Goal: Information Seeking & Learning: Learn about a topic

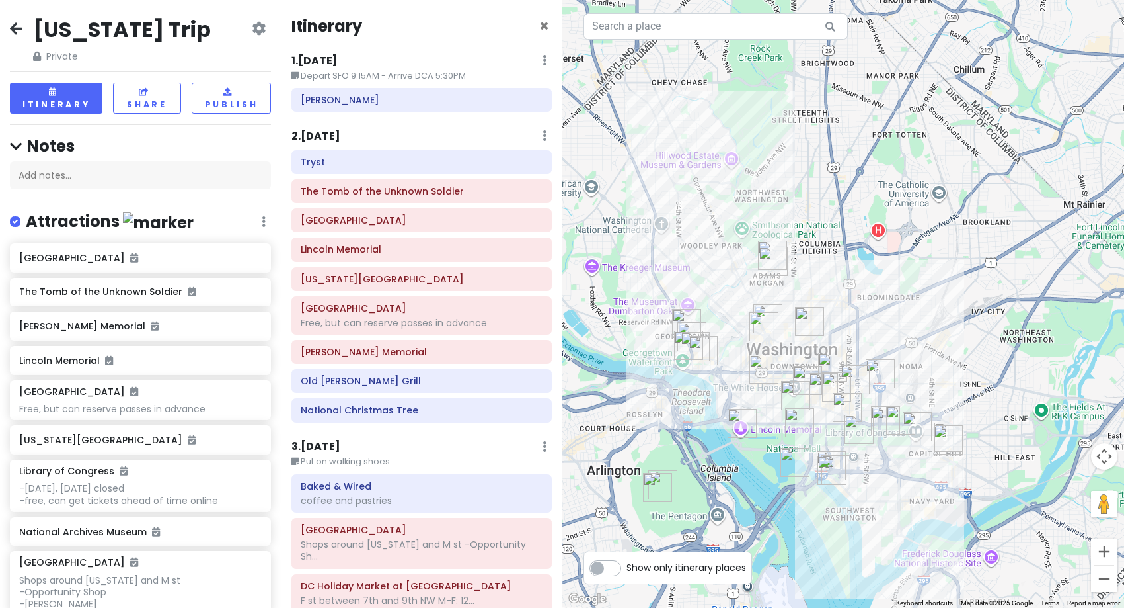
click at [325, 131] on h6 "2 . [DATE]" at bounding box center [316, 137] width 49 height 14
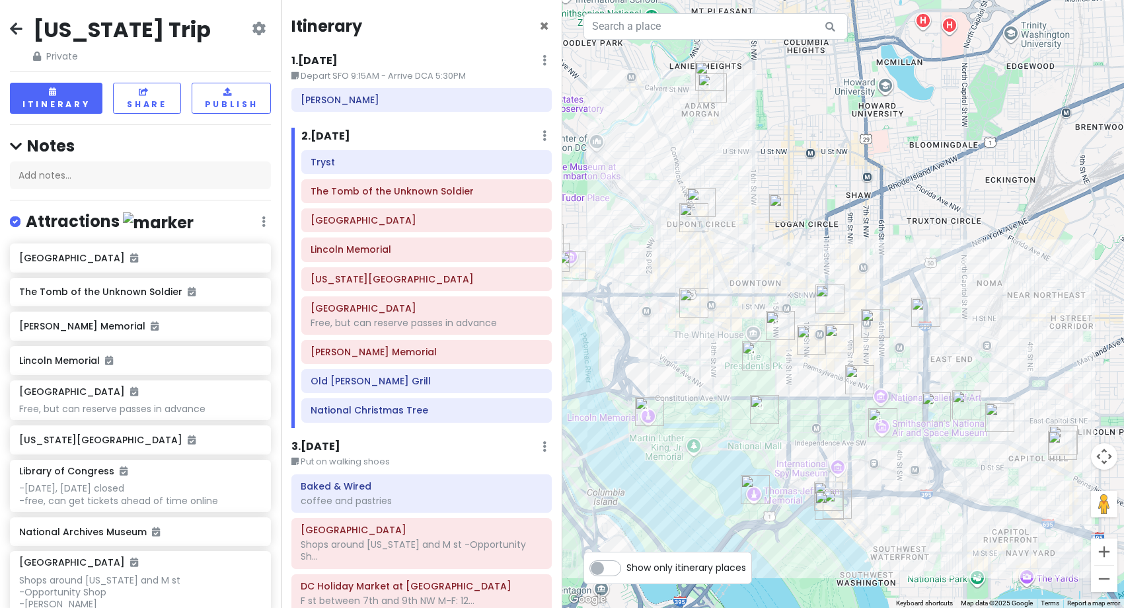
click at [778, 331] on img "Old Ebbitt Grill" at bounding box center [780, 325] width 29 height 29
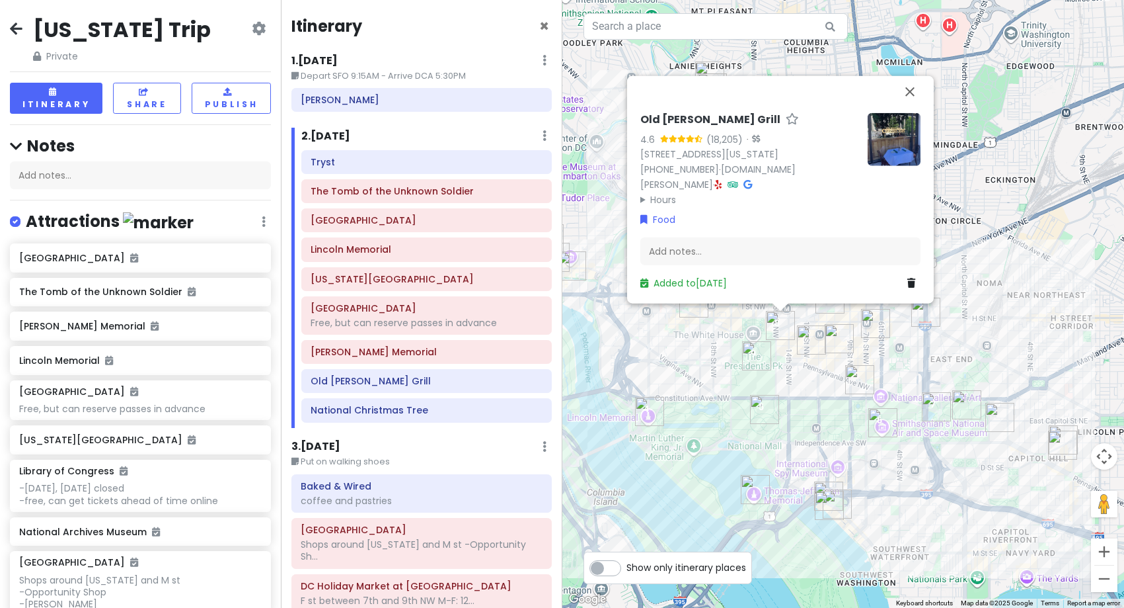
click at [754, 355] on img "National Christmas Tree" at bounding box center [756, 355] width 29 height 29
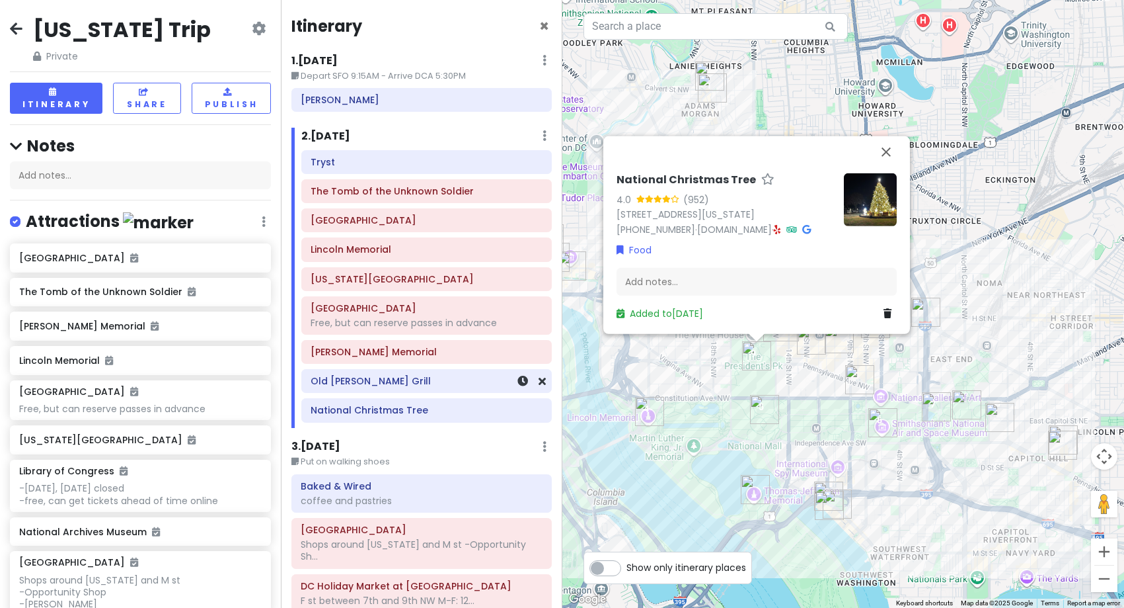
click at [363, 388] on div "Old [PERSON_NAME] Grill" at bounding box center [427, 381] width 232 height 19
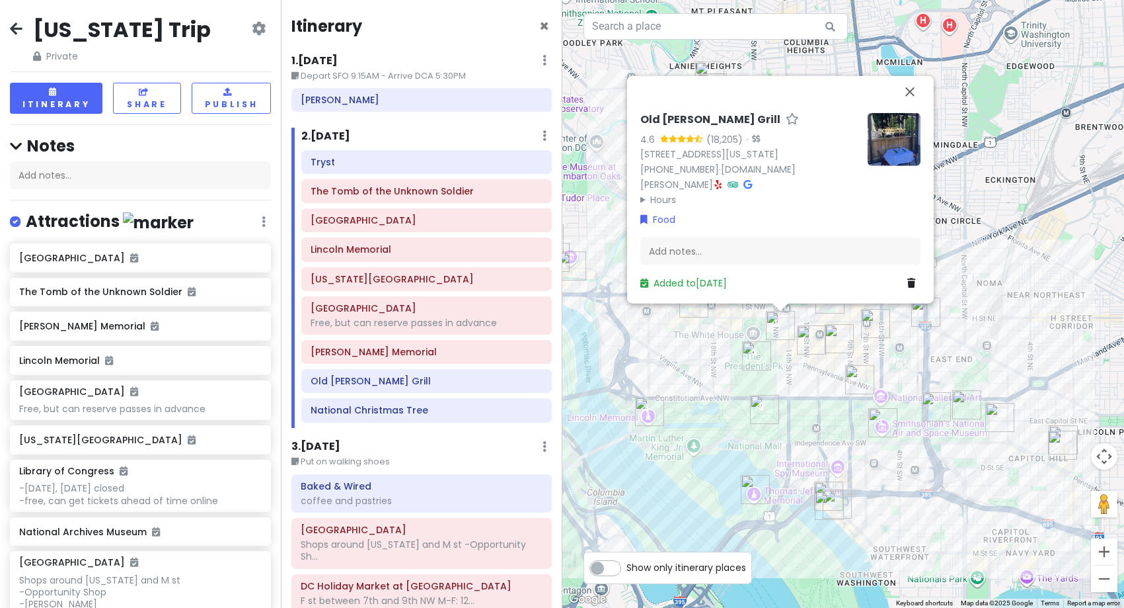
click at [901, 165] on img at bounding box center [894, 138] width 53 height 53
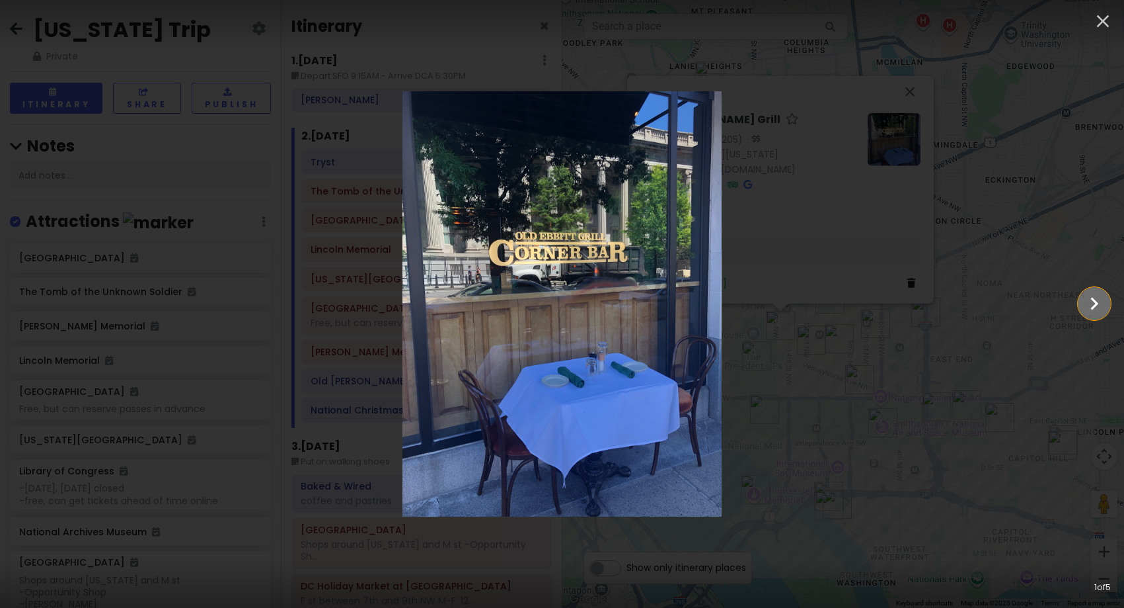
click at [1097, 303] on icon "Show slide 2 of 5" at bounding box center [1094, 304] width 25 height 32
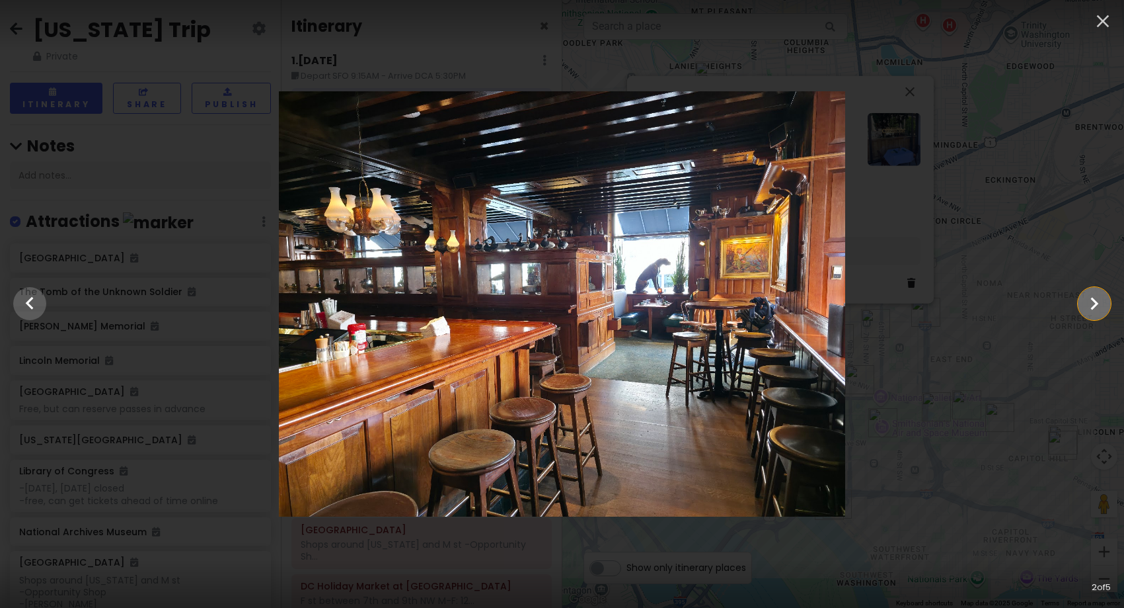
click at [1097, 303] on icon "Show slide 3 of 5" at bounding box center [1095, 303] width 8 height 13
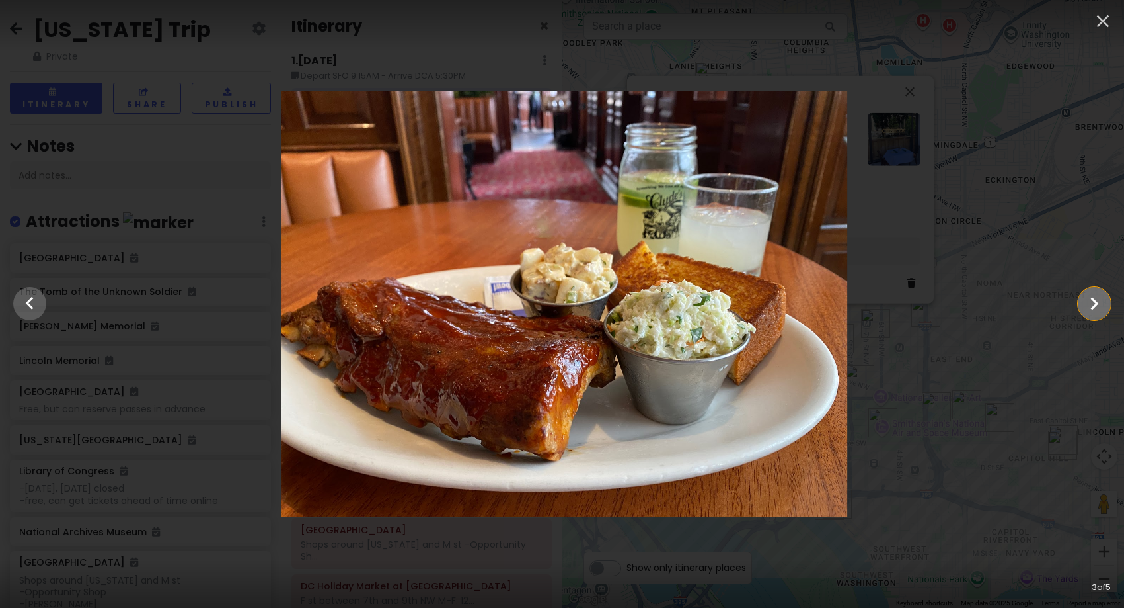
click at [1097, 303] on icon "Show slide 4 of 5" at bounding box center [1095, 303] width 8 height 13
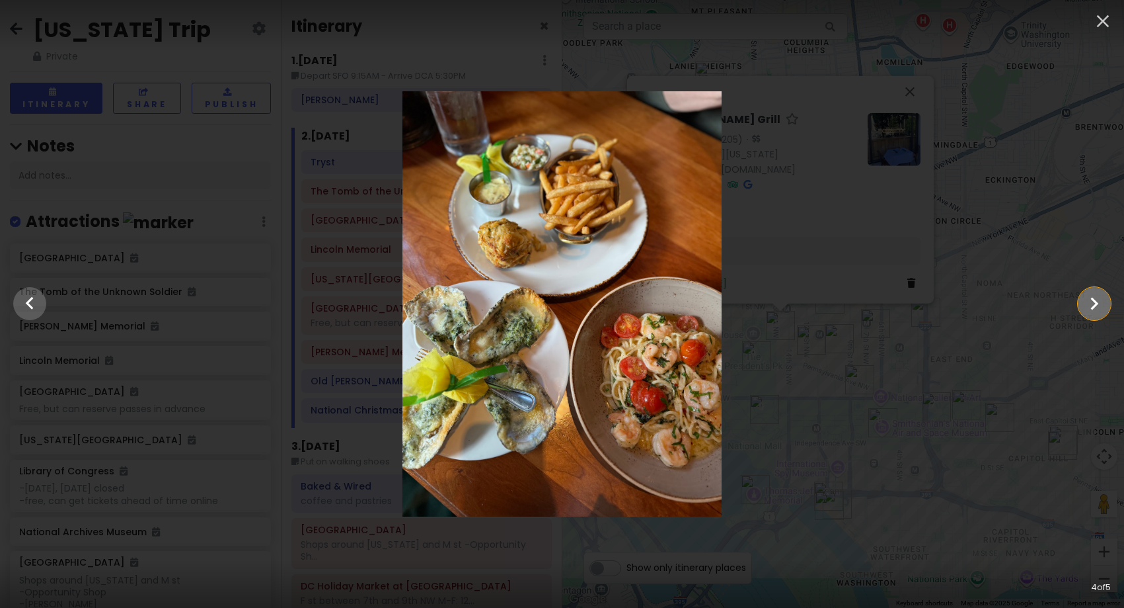
click at [1097, 303] on icon "Show slide 5 of 5" at bounding box center [1095, 303] width 8 height 13
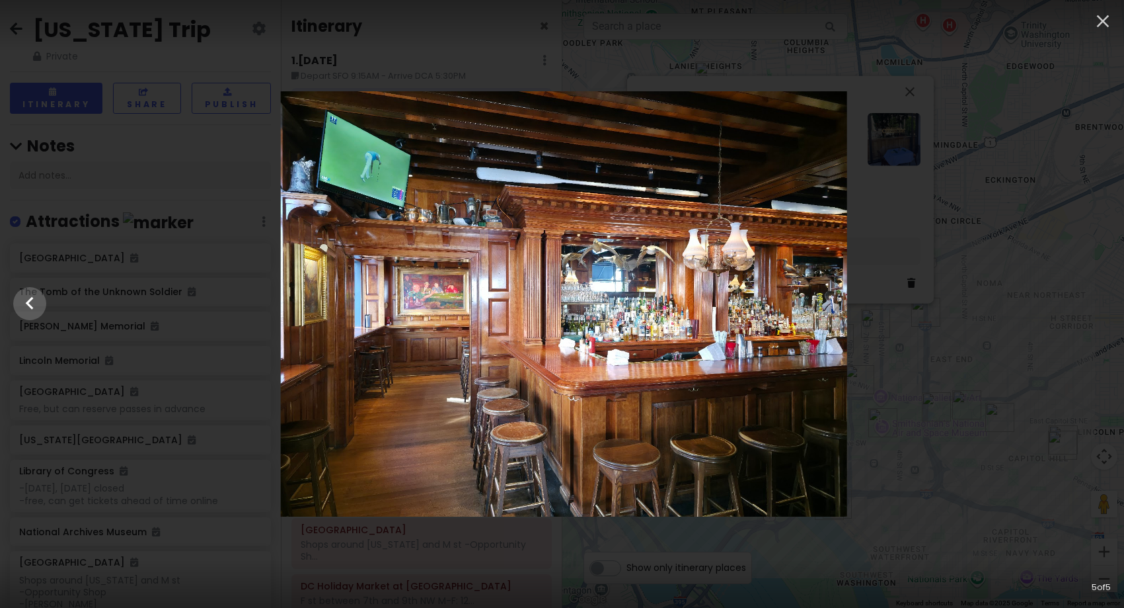
click at [1097, 303] on div at bounding box center [564, 303] width 1124 height 425
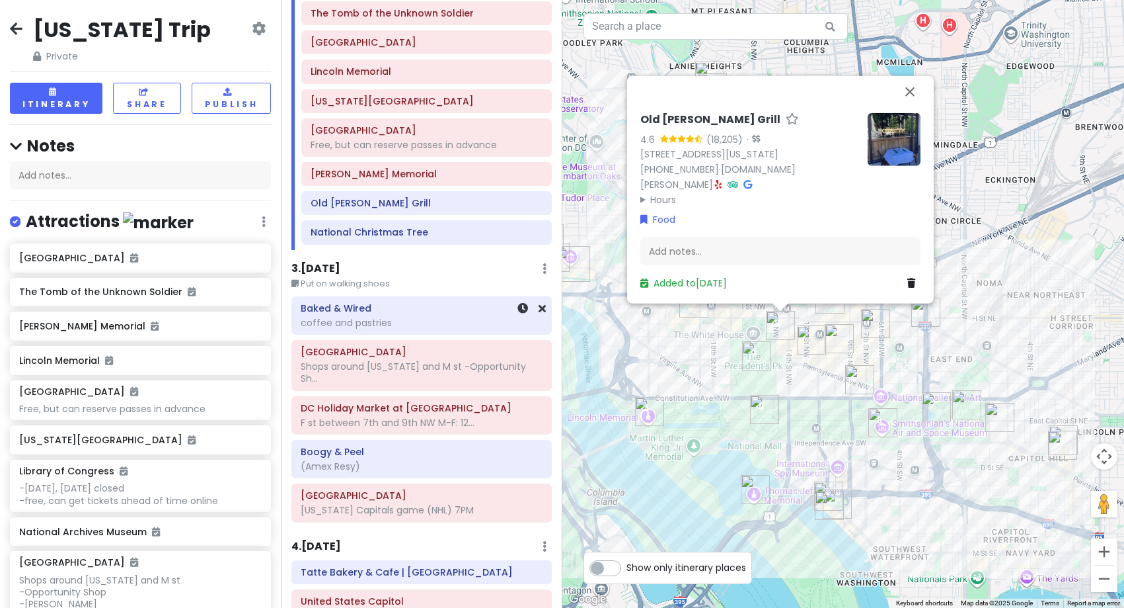
scroll to position [198, 0]
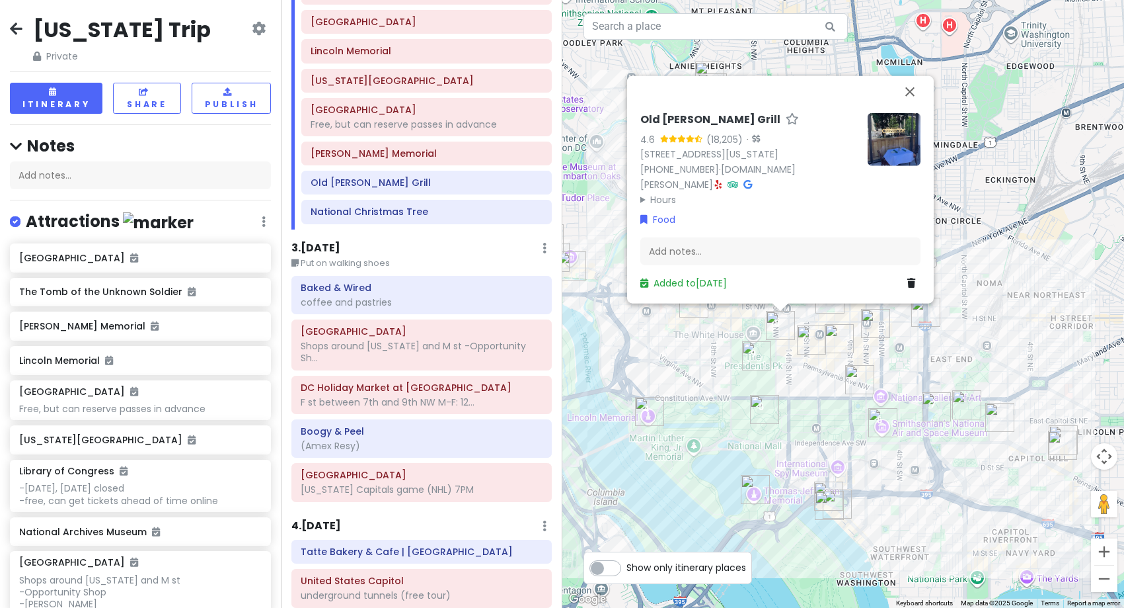
click at [340, 244] on h6 "3 . [DATE]" at bounding box center [316, 248] width 49 height 14
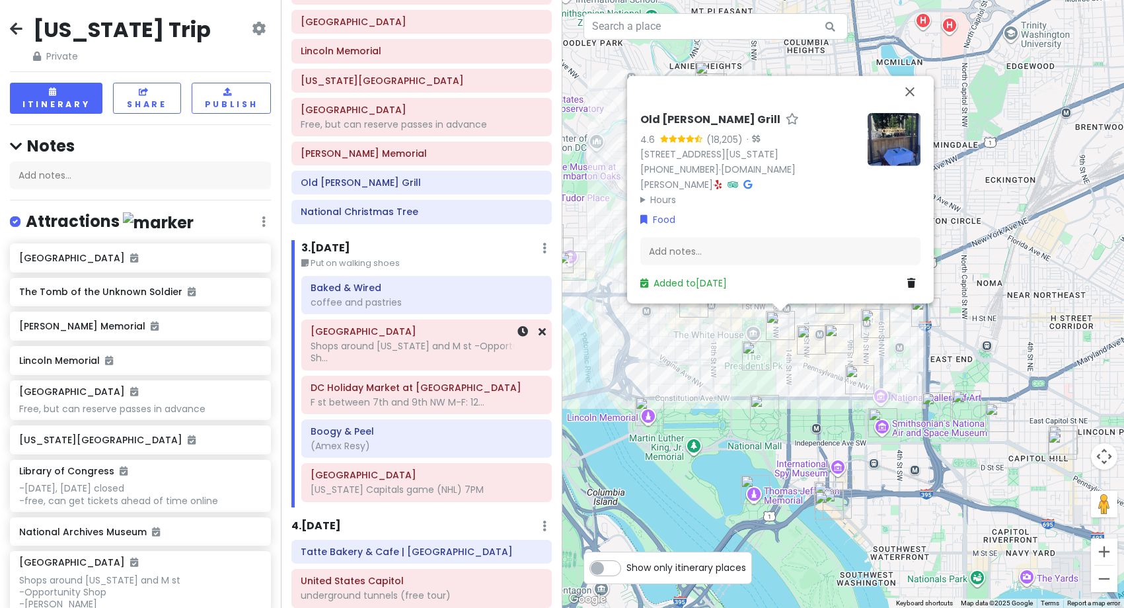
click at [375, 356] on div "Shops around [US_STATE] and M st -Opportunity Sh..." at bounding box center [427, 352] width 232 height 24
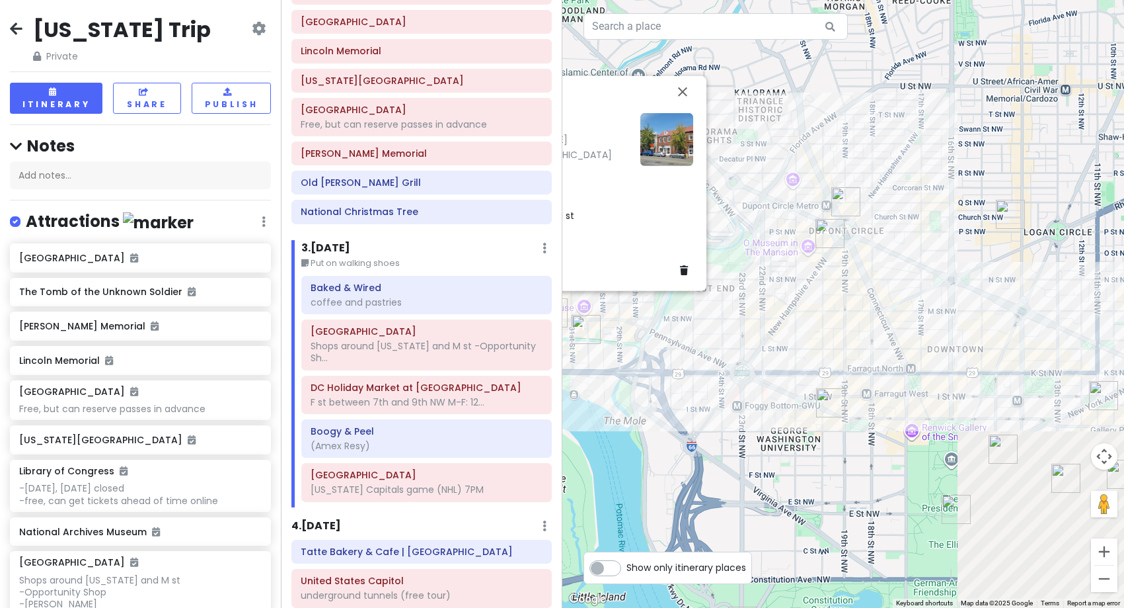
drag, startPoint x: 941, startPoint y: 307, endPoint x: 673, endPoint y: 332, distance: 269.6
click at [673, 332] on div "[GEOGRAPHIC_DATA][US_STATE], [GEOGRAPHIC_DATA] Attractions Shops around [US_STA…" at bounding box center [844, 304] width 563 height 608
click at [840, 204] on img "DC Holiday Market at Dupont Circle" at bounding box center [846, 201] width 29 height 29
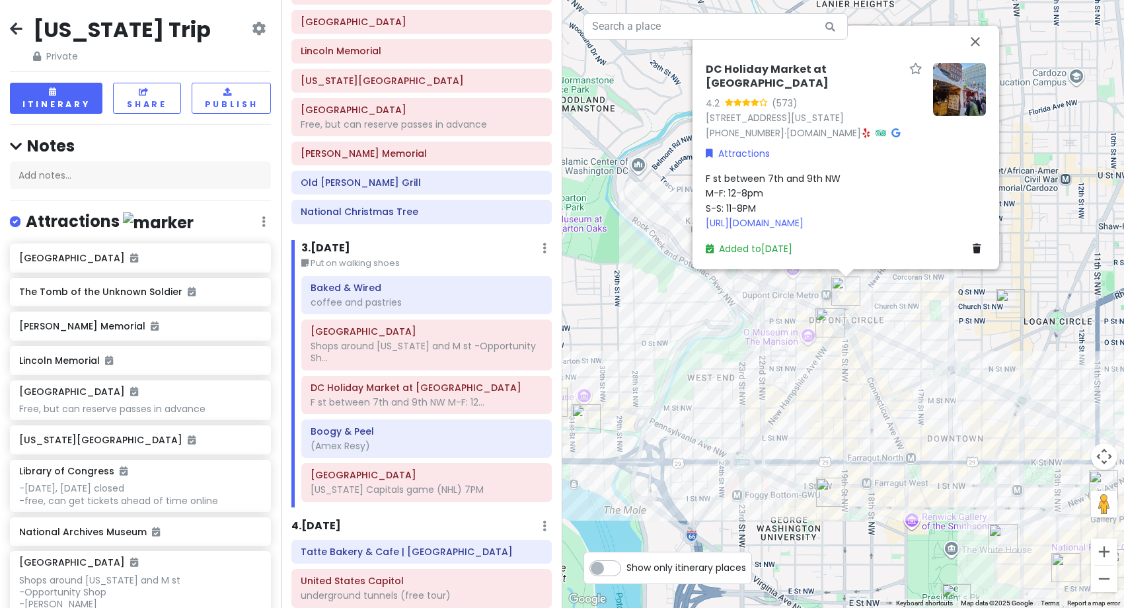
click at [828, 333] on img "Boogy & Peel" at bounding box center [830, 322] width 29 height 29
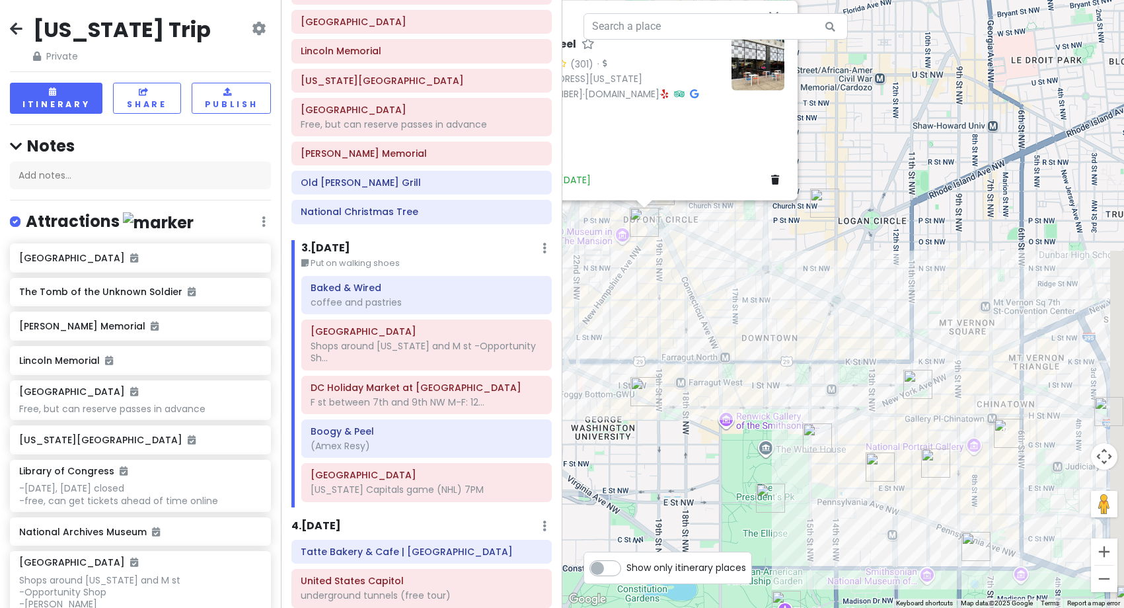
drag, startPoint x: 894, startPoint y: 459, endPoint x: 704, endPoint y: 354, distance: 217.2
click at [704, 354] on div "Boogy & Peel 4.6 (301) · [STREET_ADDRESS][US_STATE] [PHONE_NUMBER] · [DOMAIN_NA…" at bounding box center [844, 304] width 563 height 608
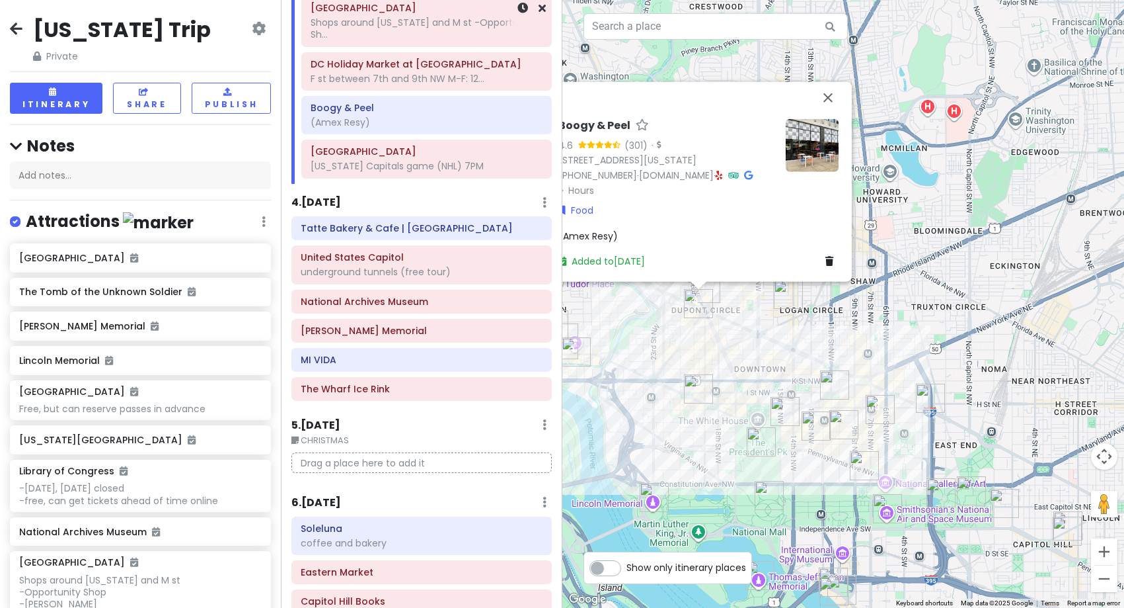
scroll to position [529, 0]
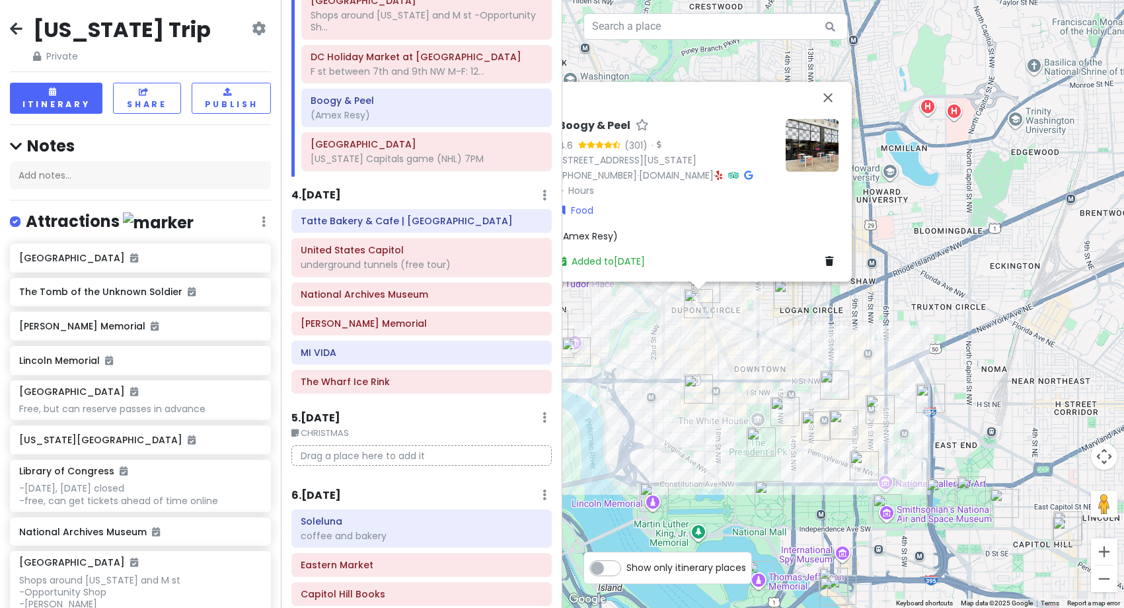
click at [333, 198] on h6 "4 . [DATE]" at bounding box center [317, 195] width 50 height 14
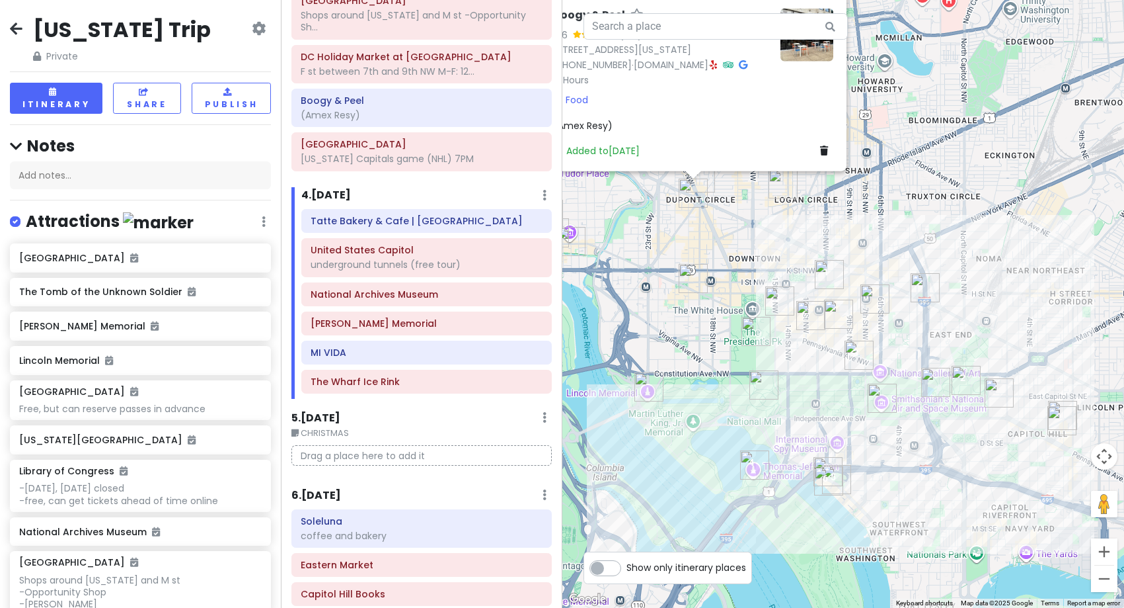
drag, startPoint x: 853, startPoint y: 465, endPoint x: 846, endPoint y: 353, distance: 112.6
click at [846, 353] on img "National Archives Museum" at bounding box center [859, 354] width 29 height 29
click at [825, 273] on img "Tatte Bakery & Cafe | City Center" at bounding box center [829, 272] width 29 height 29
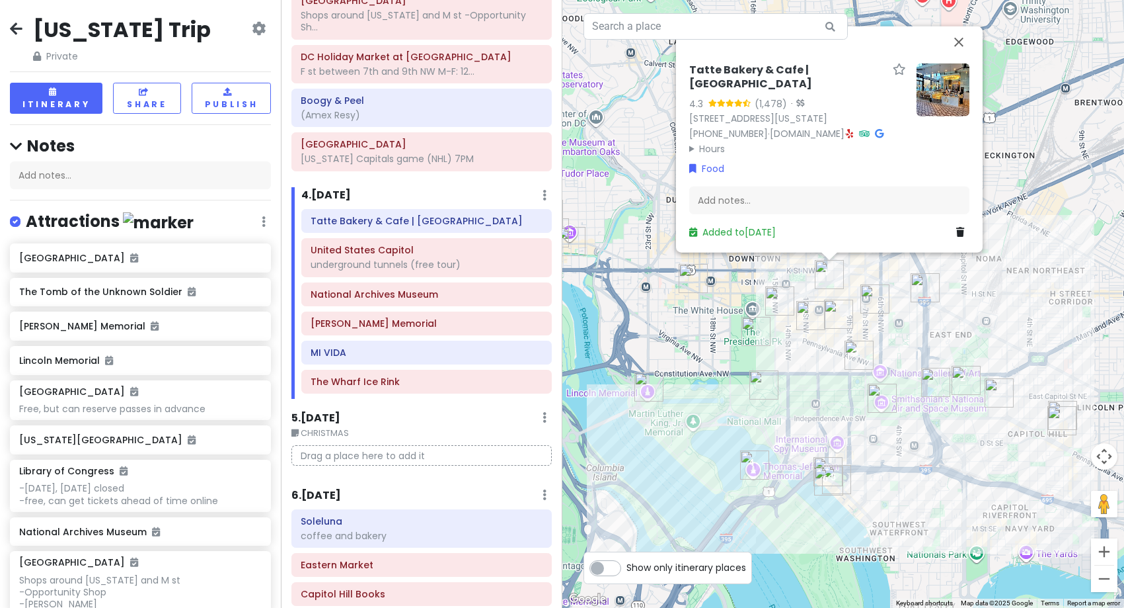
click at [933, 111] on img at bounding box center [943, 89] width 53 height 53
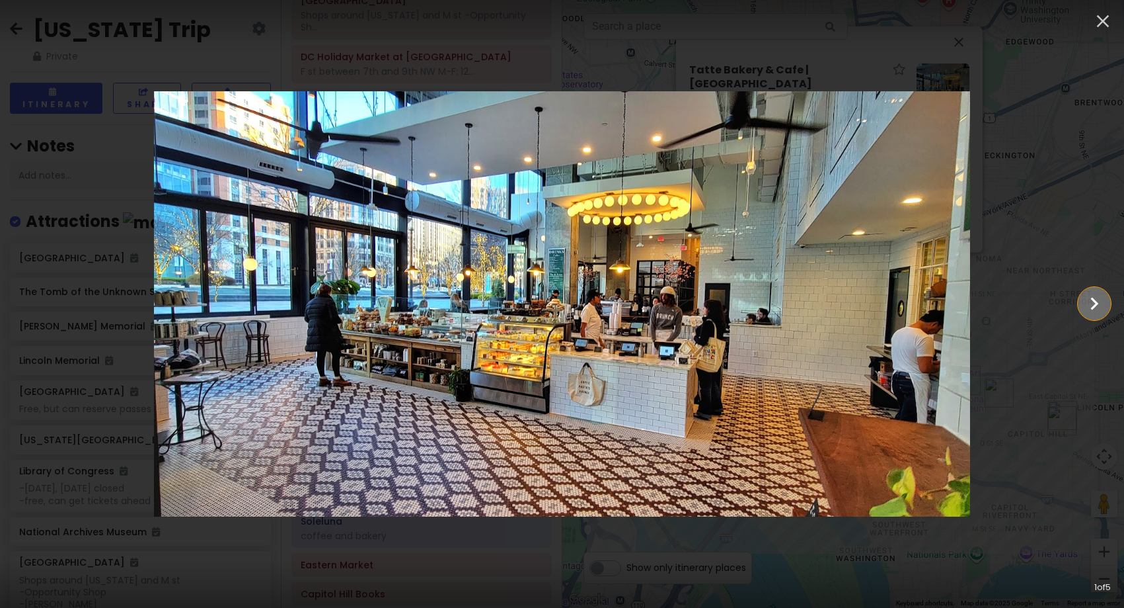
click at [1101, 304] on icon "Show slide 2 of 5" at bounding box center [1094, 304] width 25 height 32
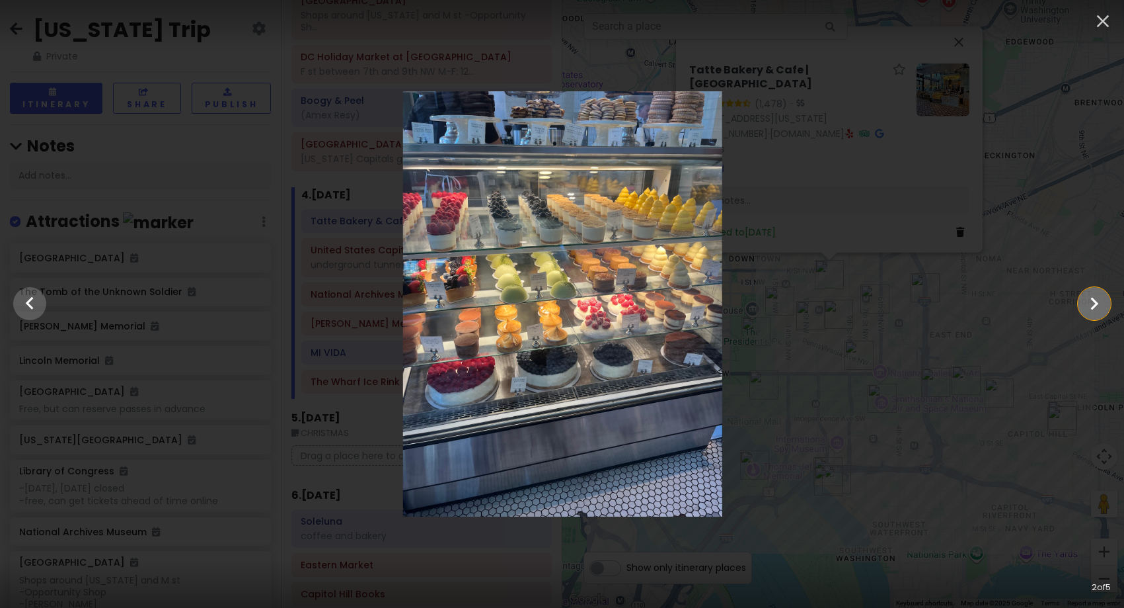
click at [1101, 304] on icon "Show slide 3 of 5" at bounding box center [1094, 304] width 25 height 32
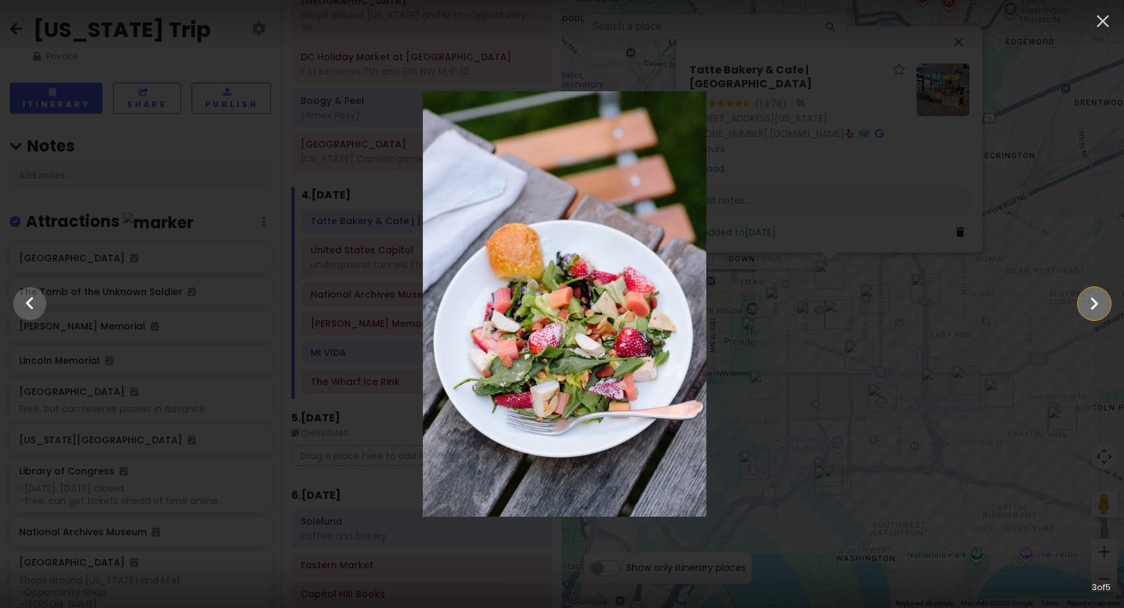
click at [1101, 304] on icon "Show slide 4 of 5" at bounding box center [1094, 304] width 25 height 32
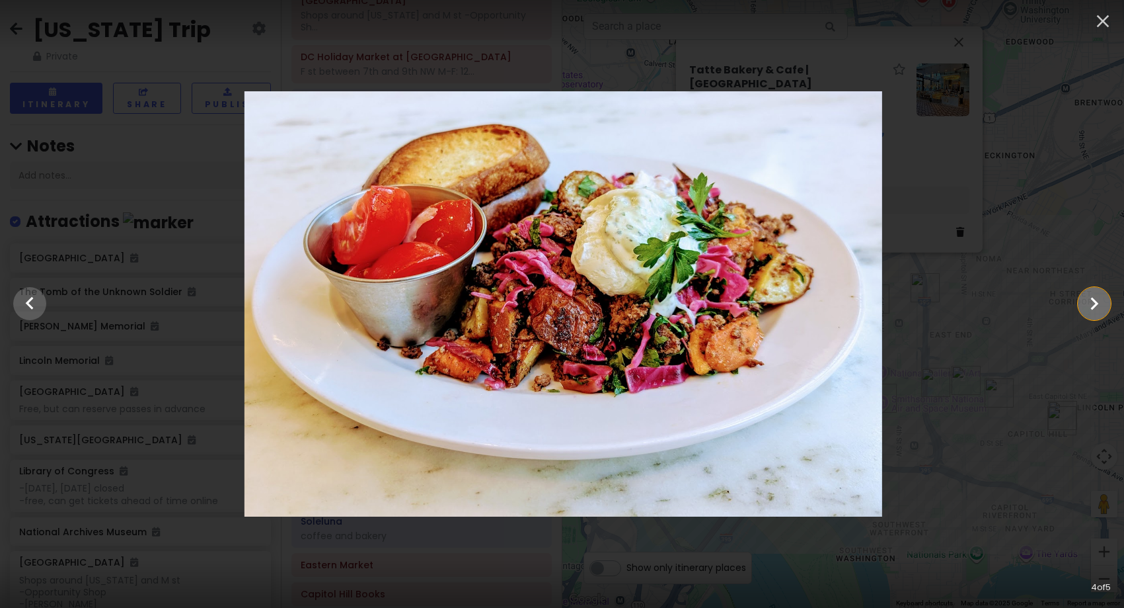
click at [1101, 304] on icon "Show slide 5 of 5" at bounding box center [1094, 304] width 25 height 32
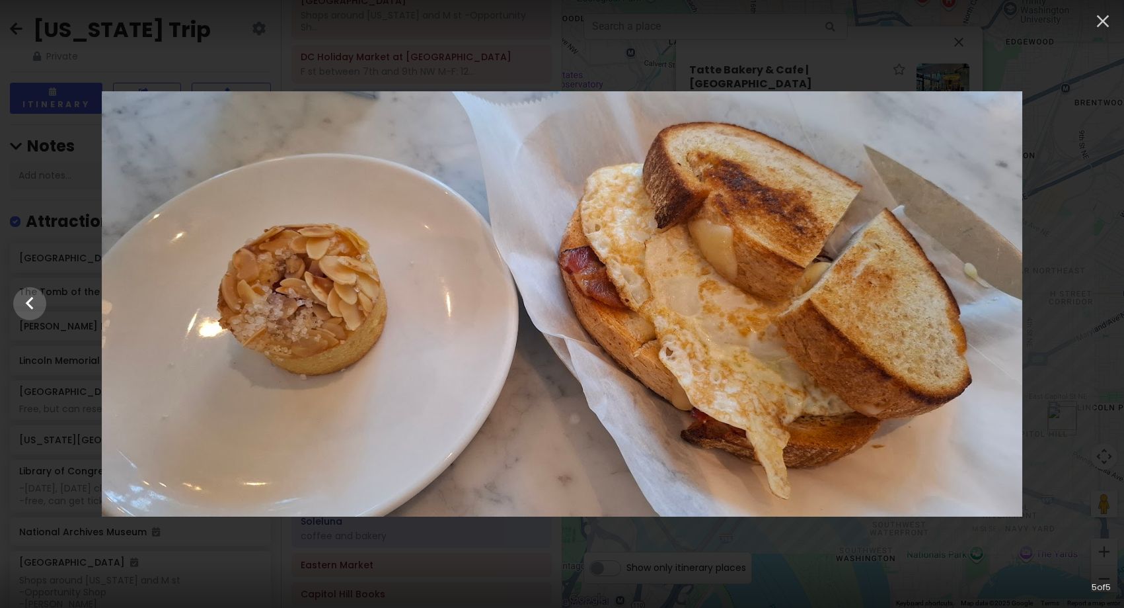
click at [1101, 304] on div at bounding box center [562, 303] width 1124 height 425
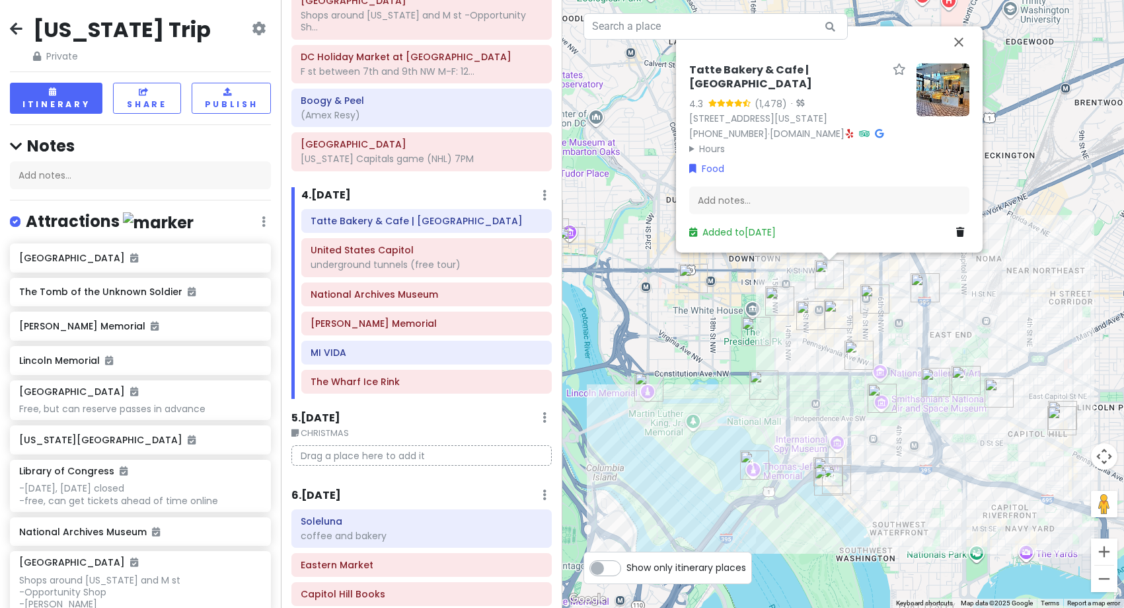
click at [966, 383] on img "United States Capitol" at bounding box center [966, 380] width 29 height 29
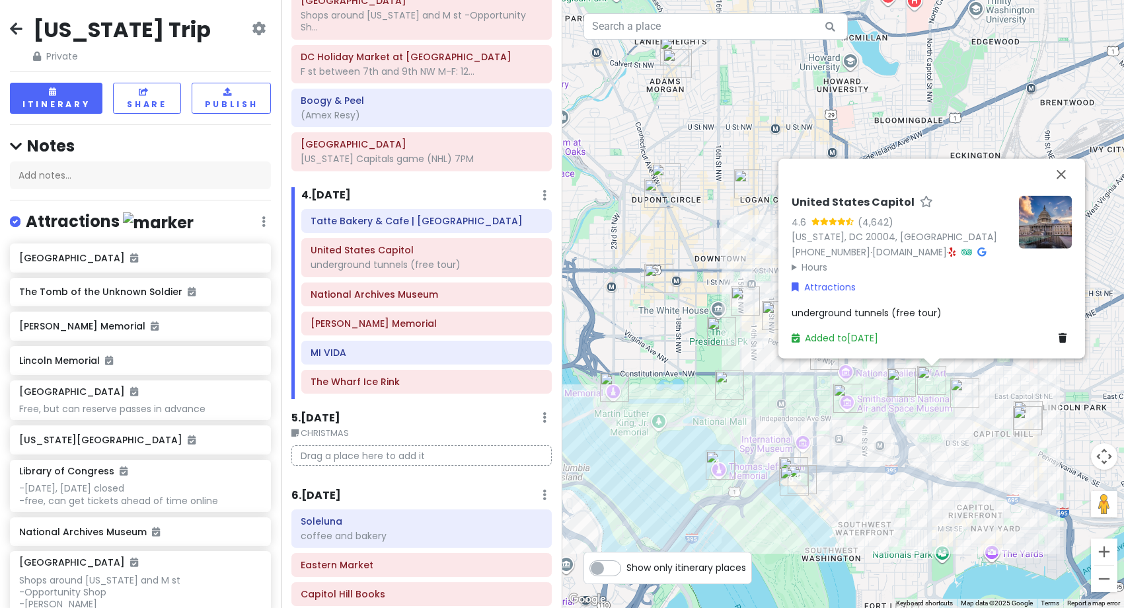
click at [1056, 214] on img at bounding box center [1045, 221] width 53 height 53
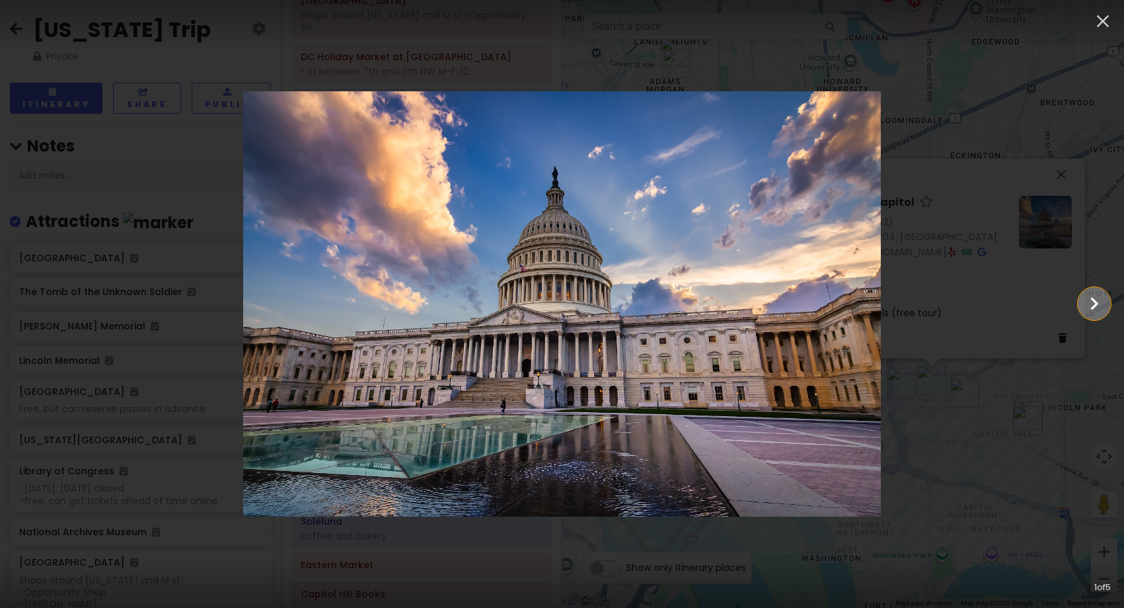
click at [1097, 314] on icon "Show slide 2 of 5" at bounding box center [1094, 304] width 25 height 32
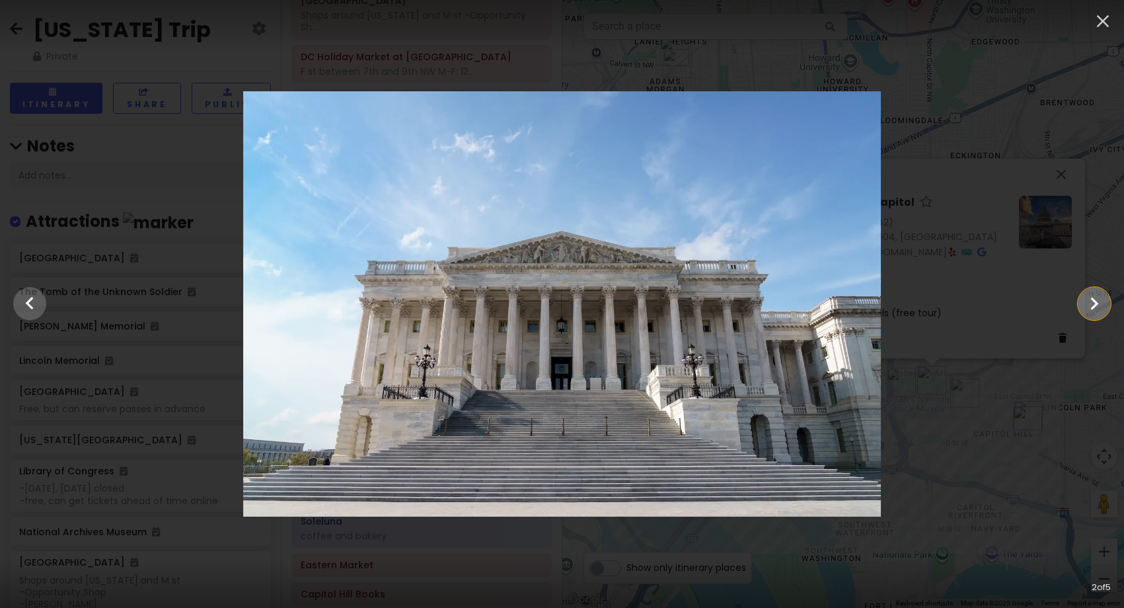
click at [1097, 314] on icon "Show slide 3 of 5" at bounding box center [1094, 304] width 25 height 32
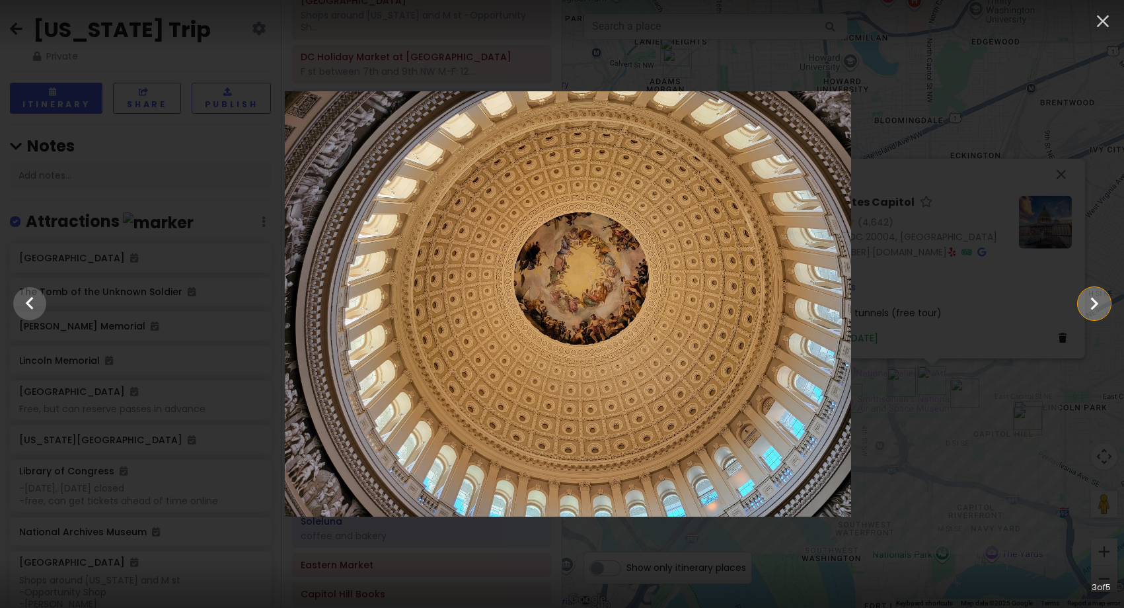
click at [1097, 314] on icon "Show slide 4 of 5" at bounding box center [1094, 304] width 25 height 32
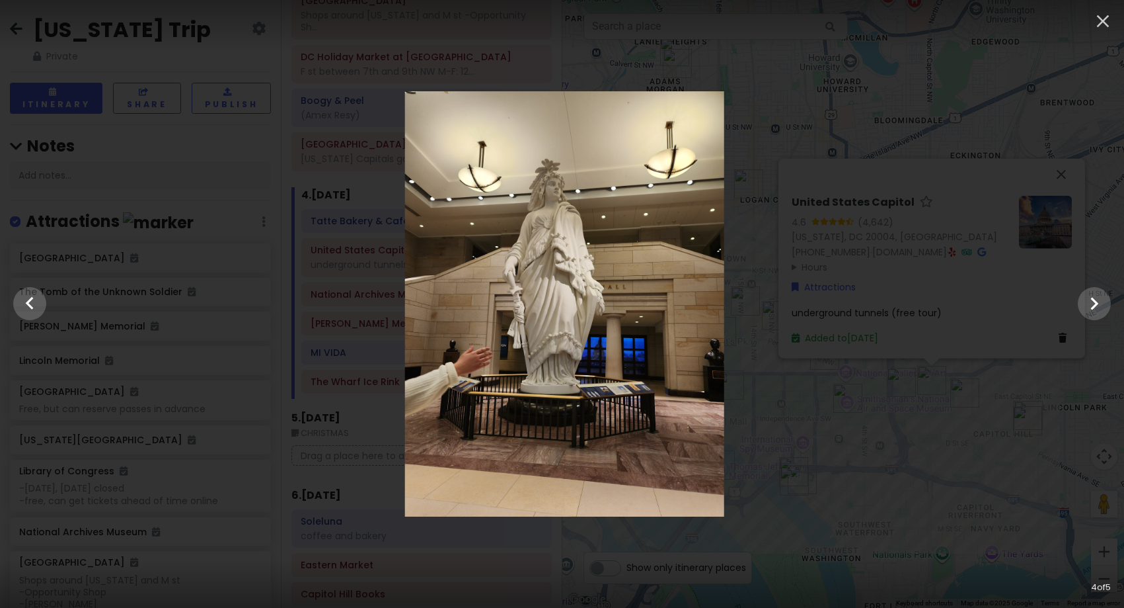
click at [1043, 461] on div at bounding box center [565, 303] width 1124 height 425
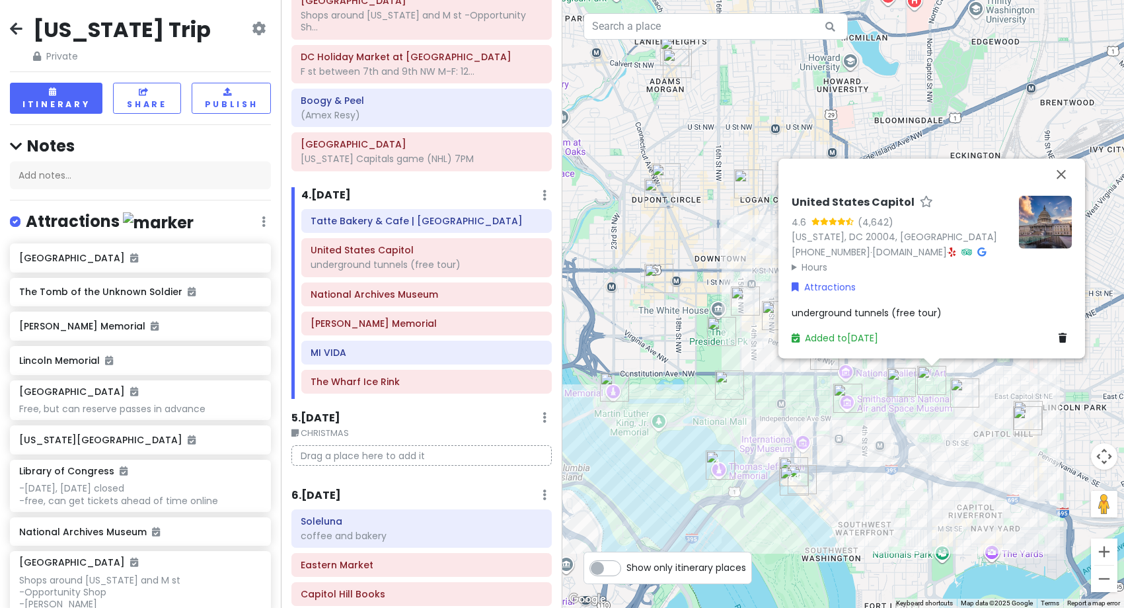
click at [816, 365] on img "National Archives Museum" at bounding box center [824, 354] width 29 height 29
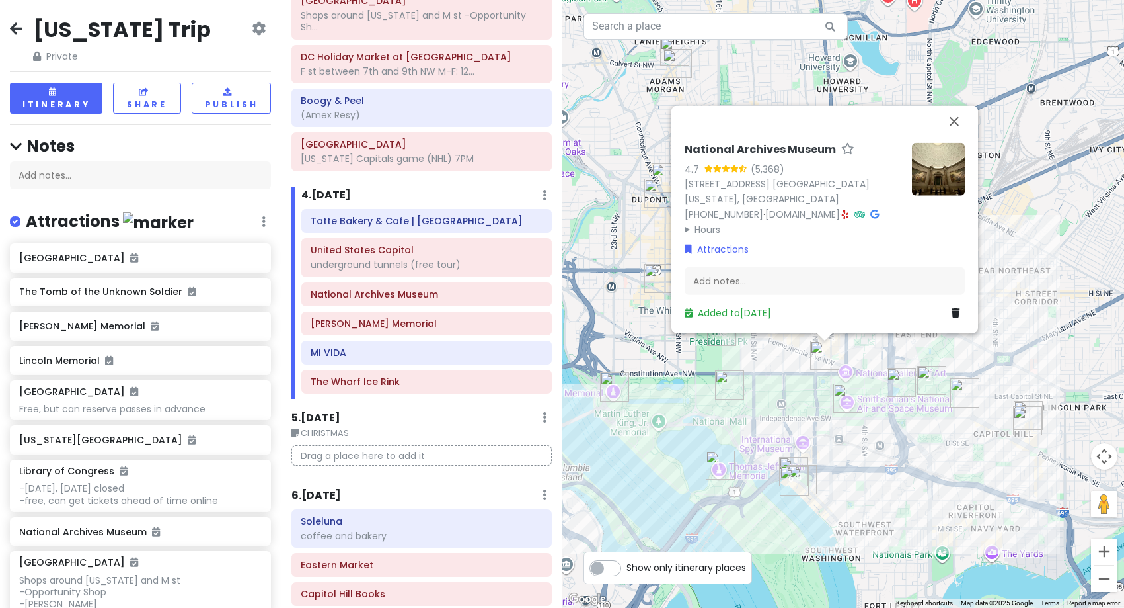
click at [949, 163] on img at bounding box center [938, 168] width 53 height 53
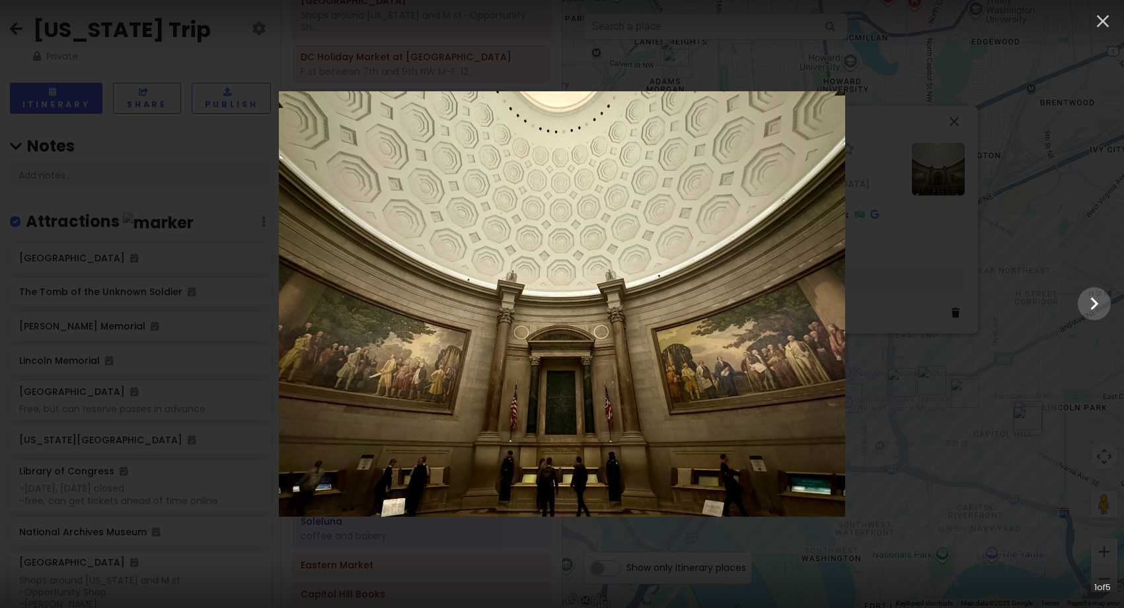
click at [1044, 371] on div at bounding box center [562, 303] width 1124 height 425
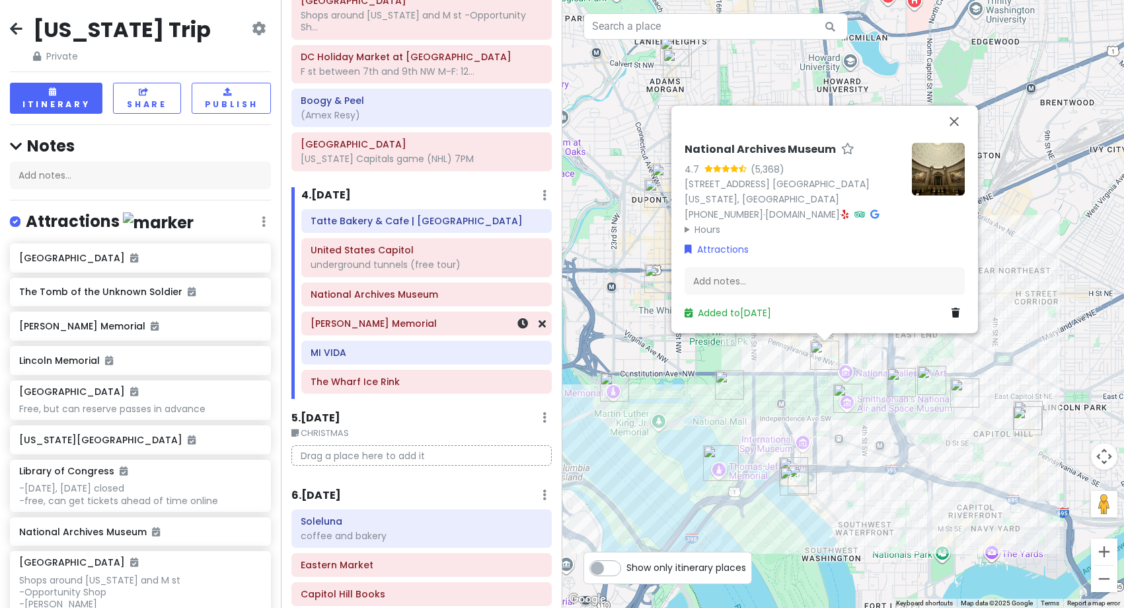
click at [405, 333] on div "[PERSON_NAME] Memorial" at bounding box center [426, 323] width 249 height 22
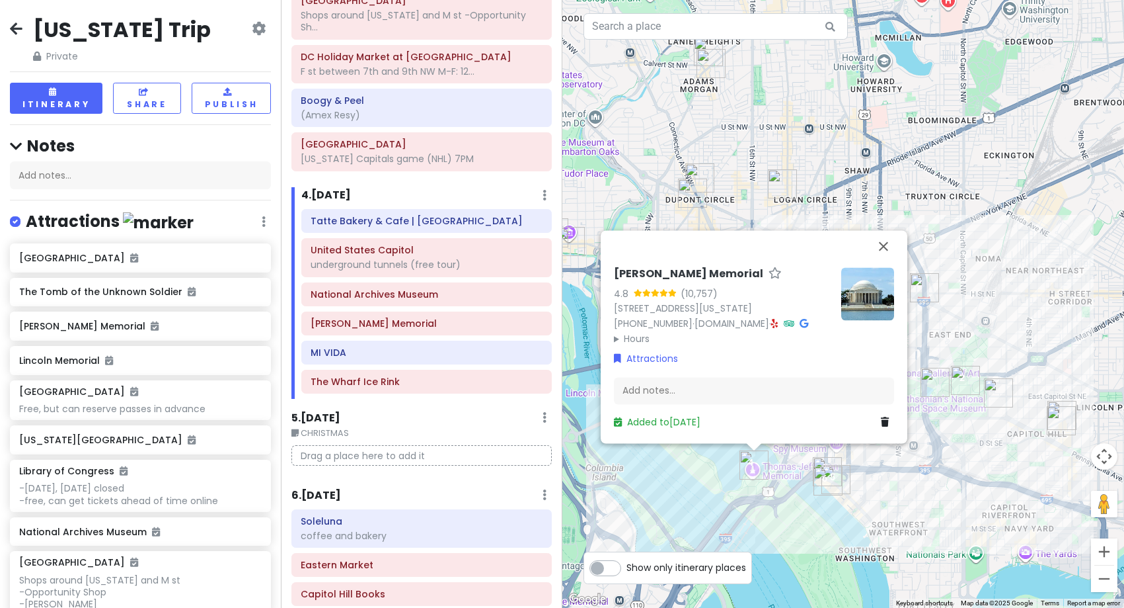
click at [861, 301] on img at bounding box center [868, 293] width 53 height 53
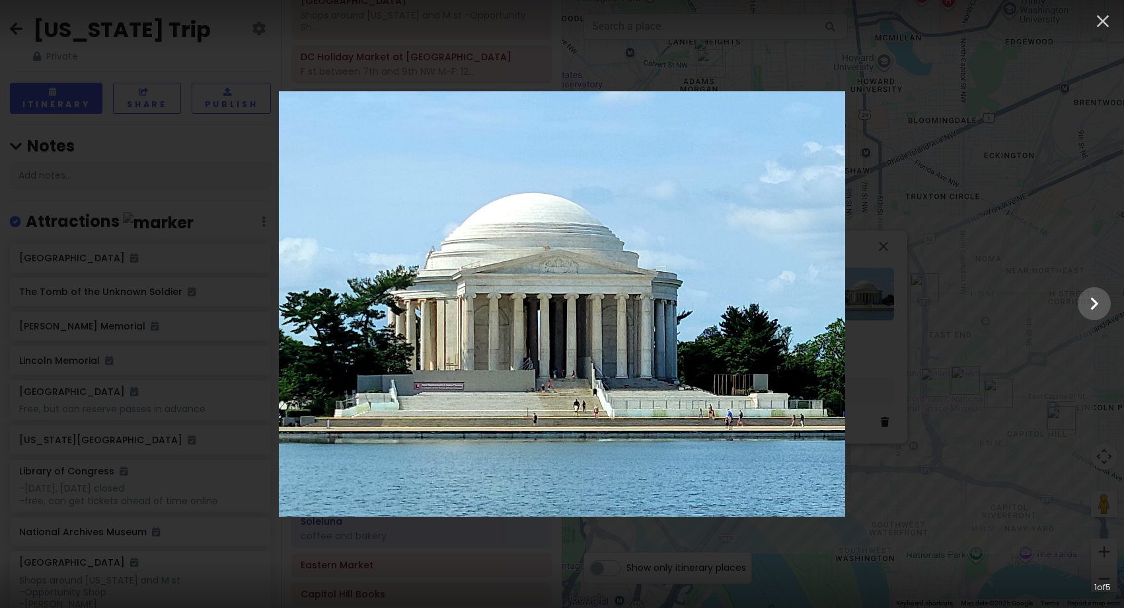
click at [990, 370] on div at bounding box center [562, 303] width 1124 height 425
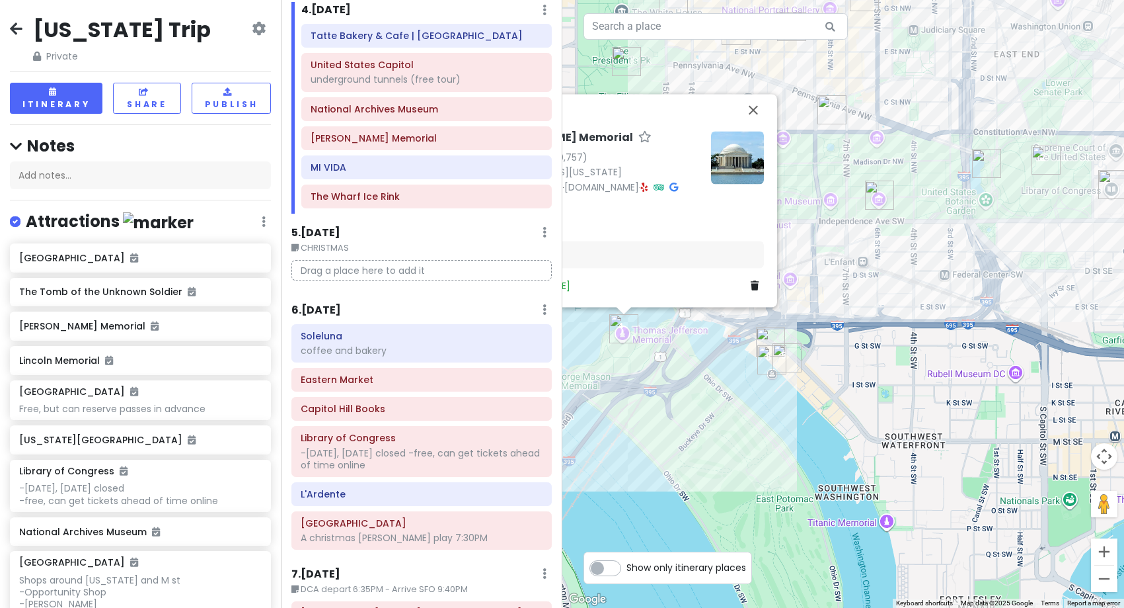
scroll to position [780, 0]
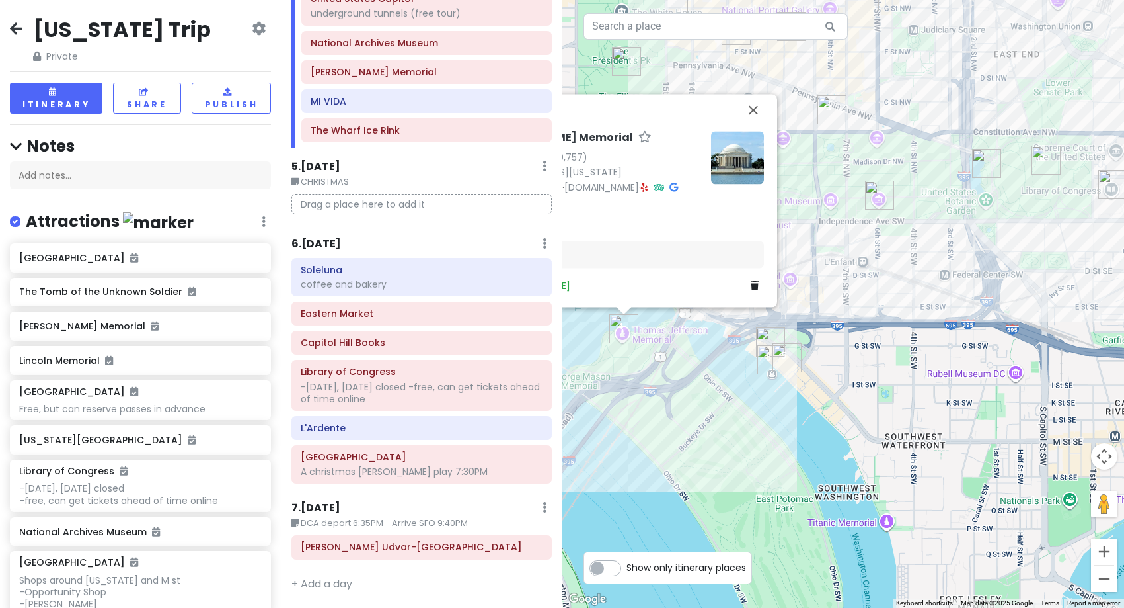
click at [331, 252] on div "6 . [DATE] Add Day Notes Delete Day" at bounding box center [422, 246] width 260 height 22
click at [334, 247] on h6 "6 . [DATE]" at bounding box center [317, 244] width 50 height 14
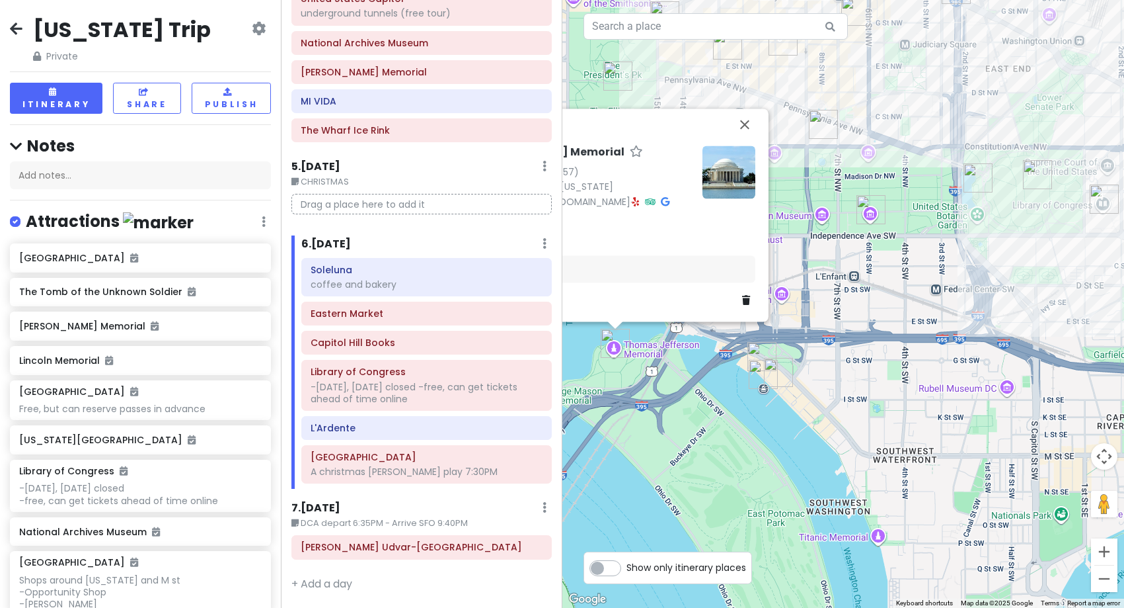
drag, startPoint x: 841, startPoint y: 234, endPoint x: 766, endPoint y: 342, distance: 131.1
click at [767, 341] on div "[PERSON_NAME] Memorial 4.8 (10,757) [STREET_ADDRESS][US_STATE] [PHONE_NUMBER] ·…" at bounding box center [844, 304] width 563 height 608
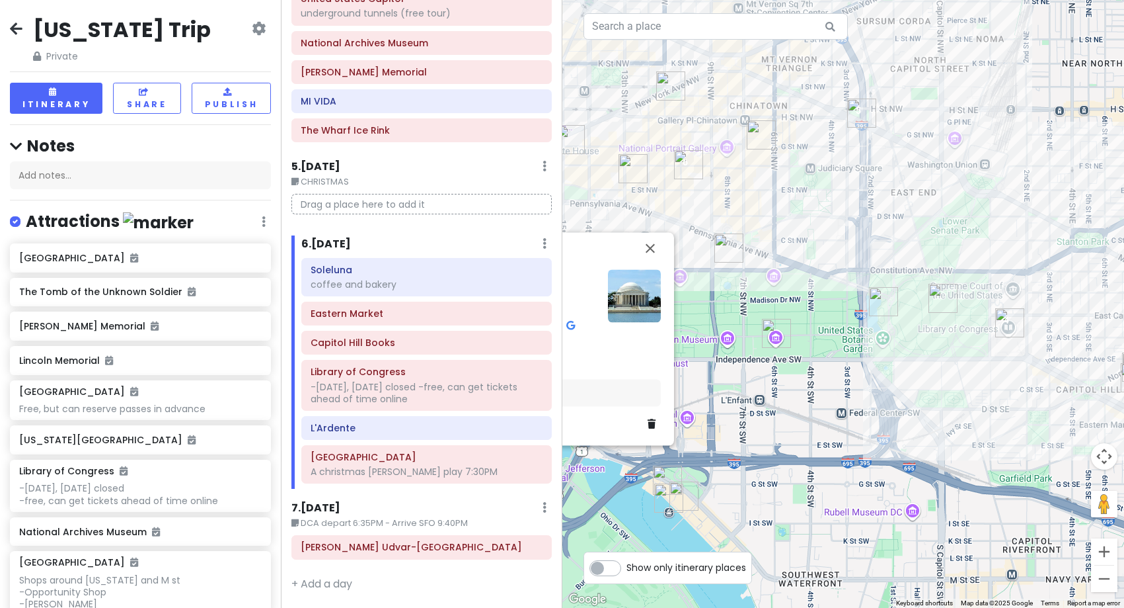
click at [797, 319] on div "[PERSON_NAME] Memorial 4.8 (10,757) [STREET_ADDRESS][US_STATE] [PHONE_NUMBER] ·…" at bounding box center [844, 304] width 563 height 608
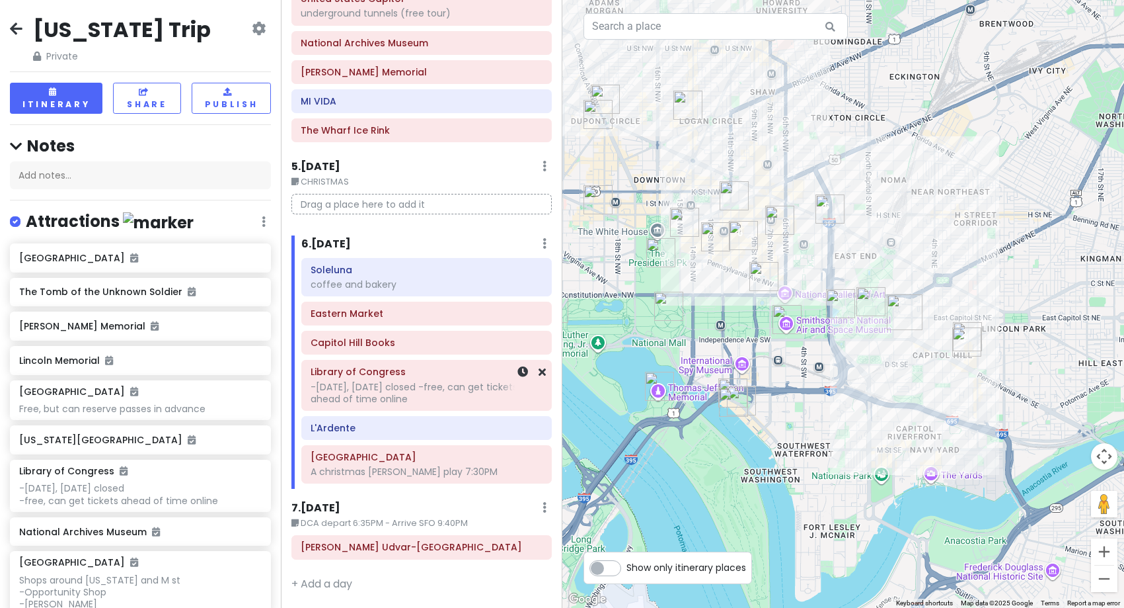
click at [403, 395] on div "-[DATE], [DATE] closed -free, can get tickets ahead of time online" at bounding box center [427, 393] width 232 height 24
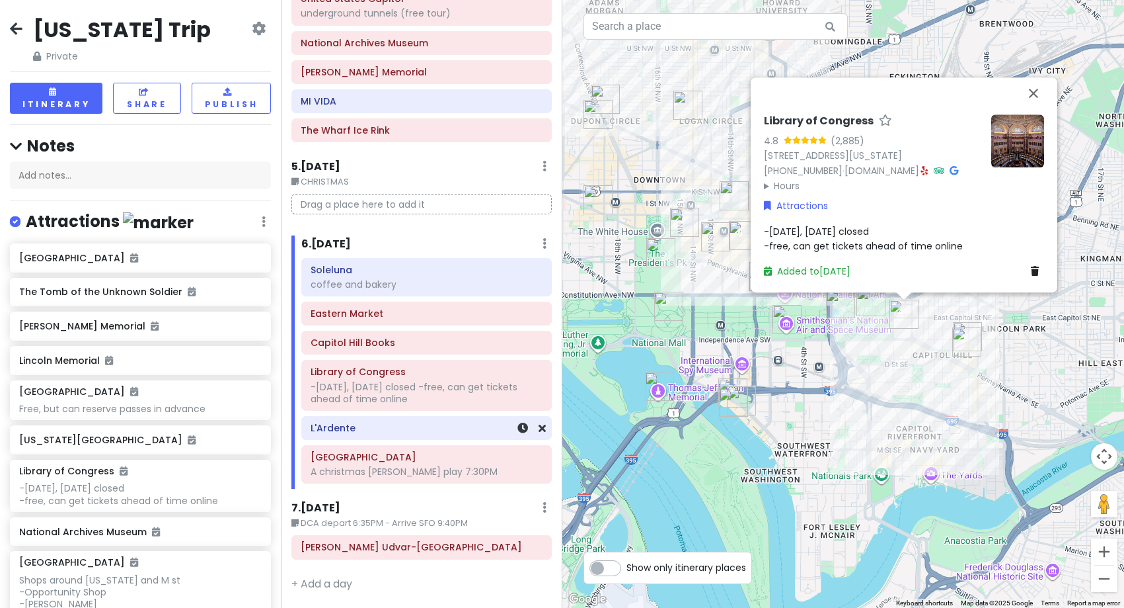
click at [397, 437] on div "L'Ardente" at bounding box center [426, 427] width 249 height 22
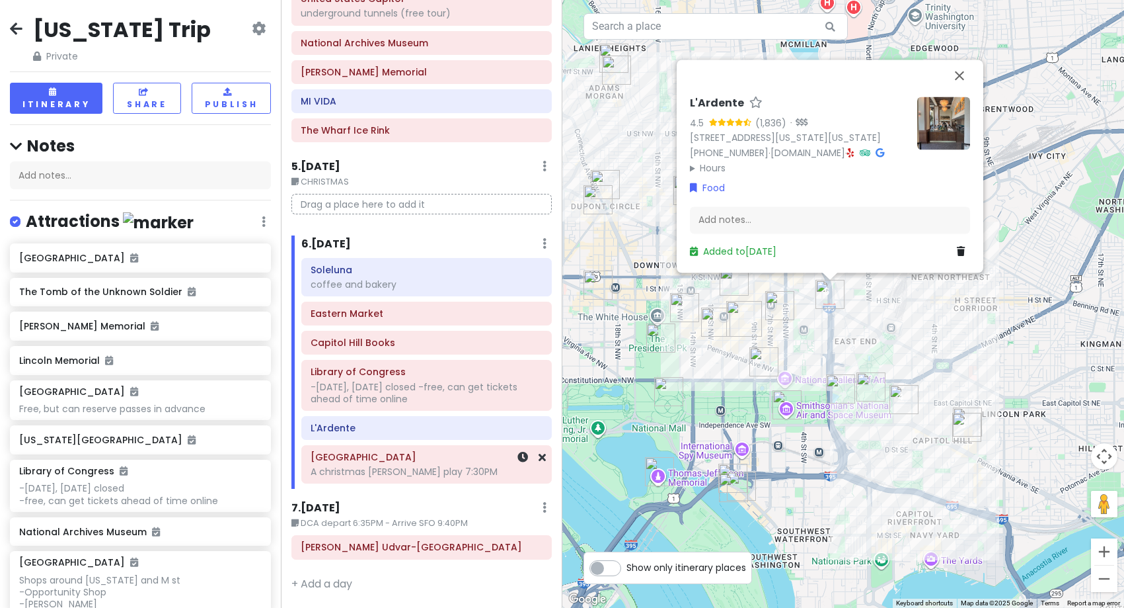
click at [401, 478] on div "Ford's Theatre A christmas [PERSON_NAME] play 7:30PM" at bounding box center [427, 464] width 232 height 33
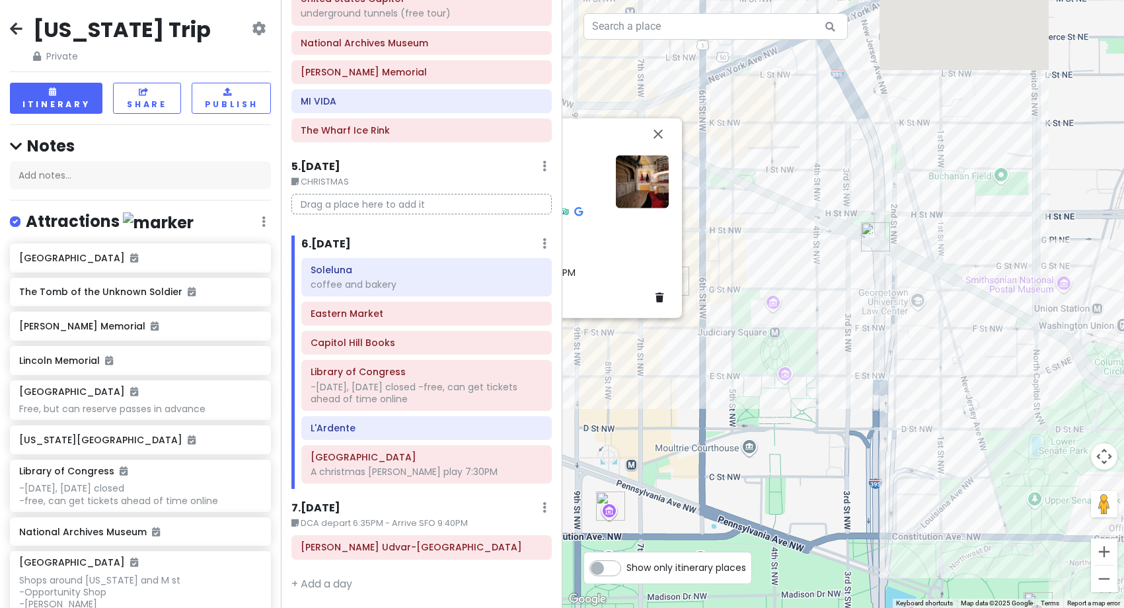
drag, startPoint x: 794, startPoint y: 264, endPoint x: 883, endPoint y: 537, distance: 286.6
click at [883, 537] on div "Ford's Theatre 4.7 (7,243) [STREET_ADDRESS][US_STATE] [PHONE_NUMBER] · [DOMAIN_…" at bounding box center [844, 304] width 563 height 608
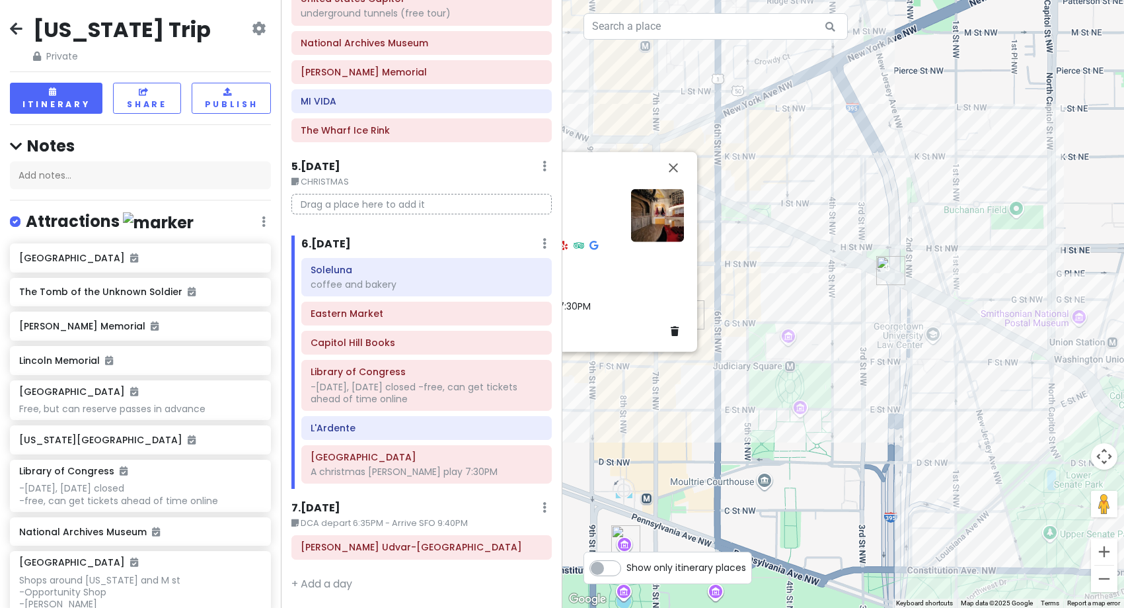
click at [824, 442] on div "Ford's Theatre 4.7 (7,243) [STREET_ADDRESS][US_STATE] [PHONE_NUMBER] · [DOMAIN_…" at bounding box center [844, 304] width 563 height 608
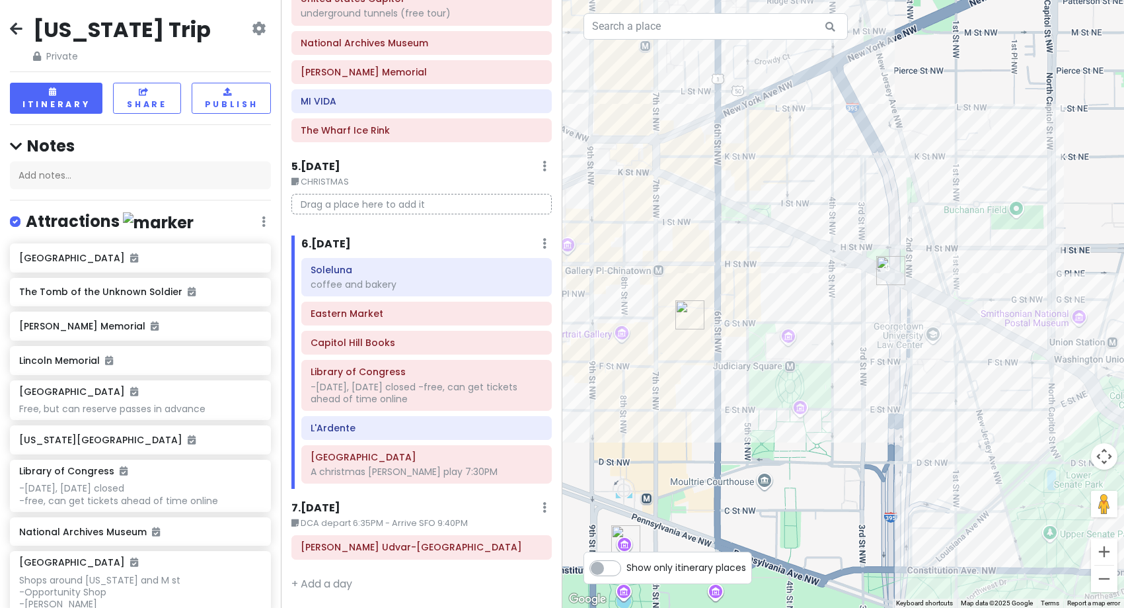
click at [885, 270] on img "L'Ardente" at bounding box center [891, 270] width 29 height 29
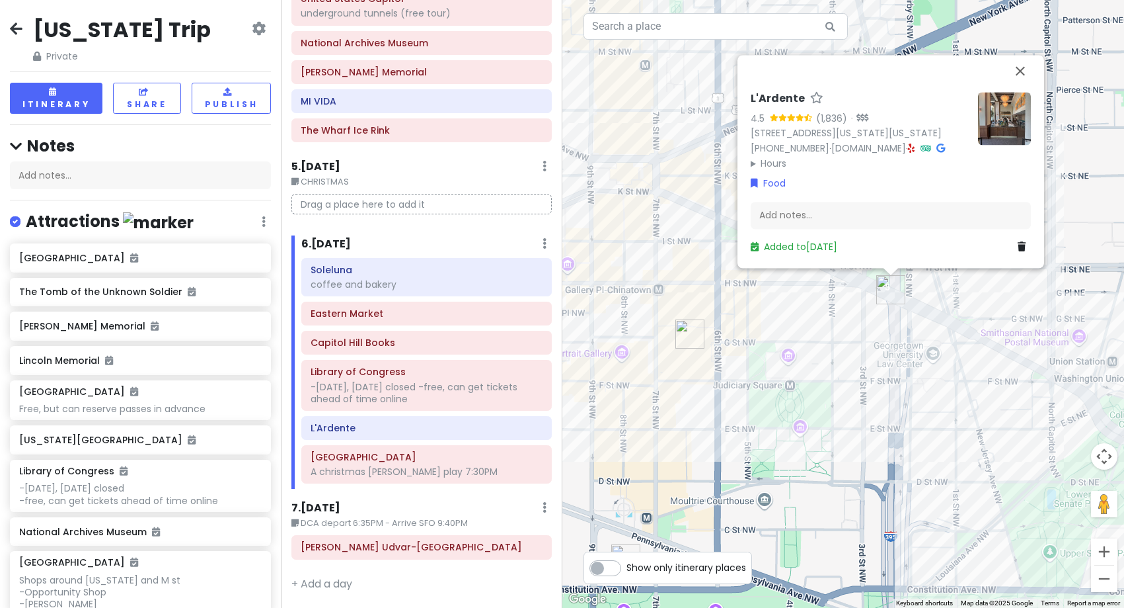
click at [1007, 106] on img at bounding box center [1004, 118] width 53 height 53
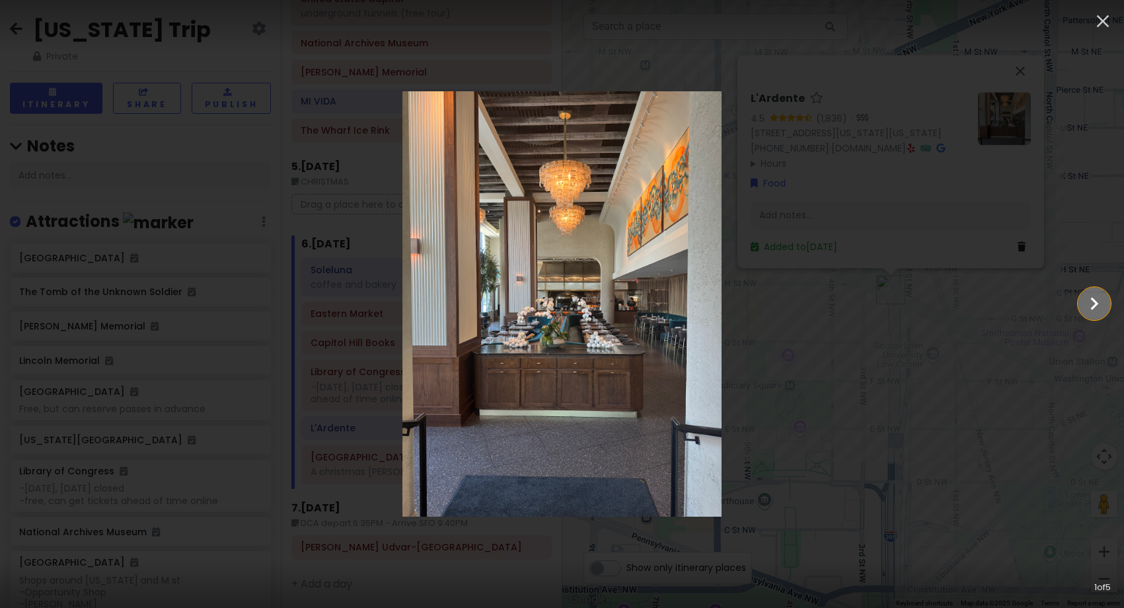
click at [1091, 309] on icon "Show slide 2 of 5" at bounding box center [1095, 303] width 8 height 13
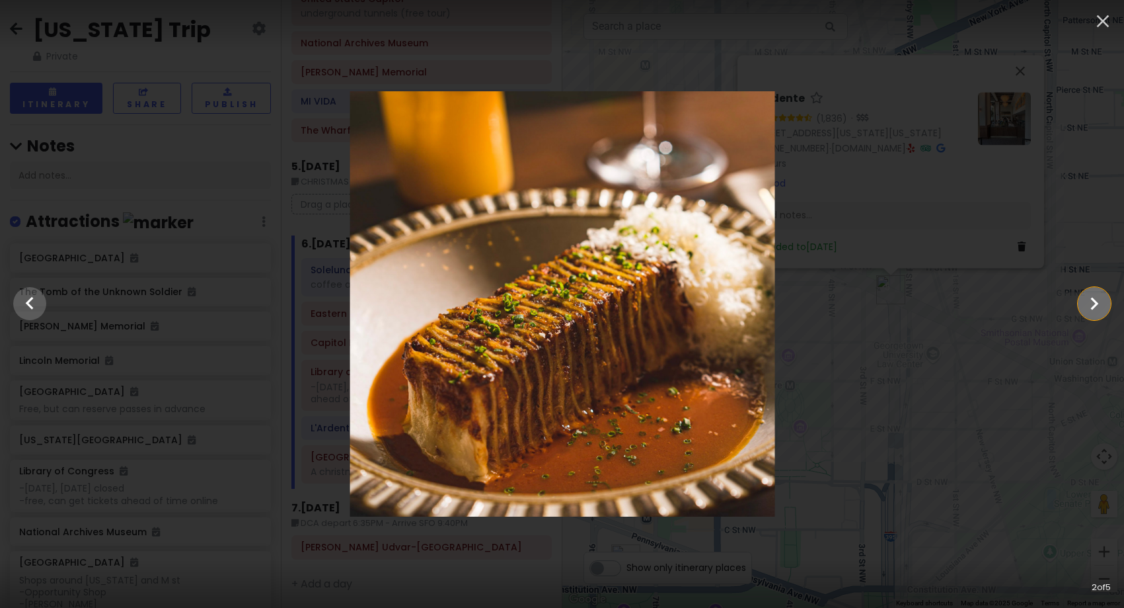
click at [1091, 309] on icon "Show slide 3 of 5" at bounding box center [1095, 303] width 8 height 13
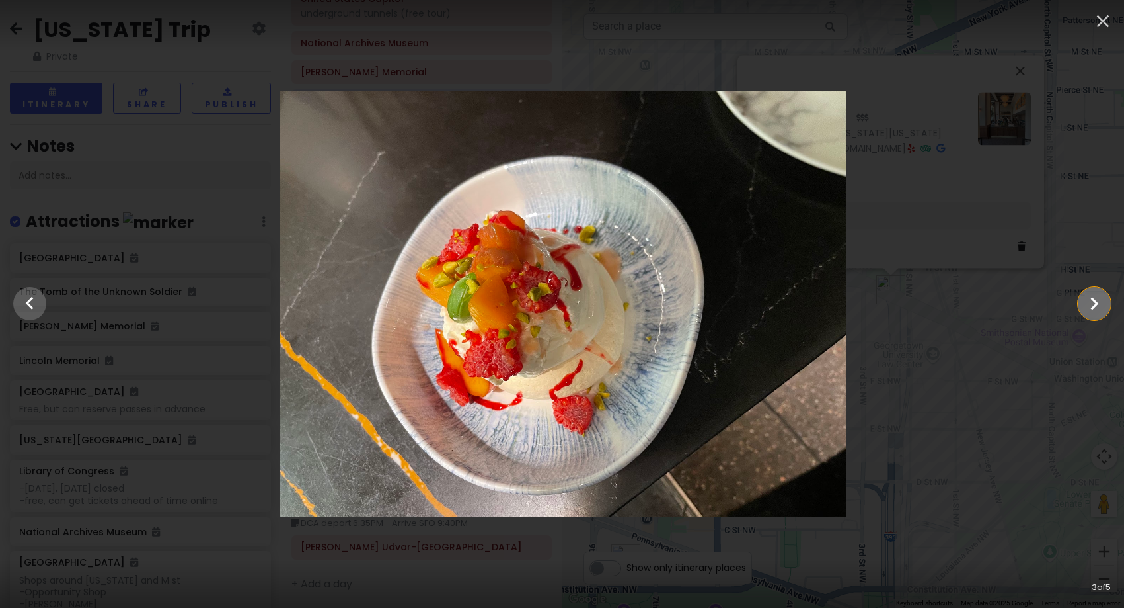
click at [1091, 309] on icon "Show slide 4 of 5" at bounding box center [1095, 303] width 8 height 13
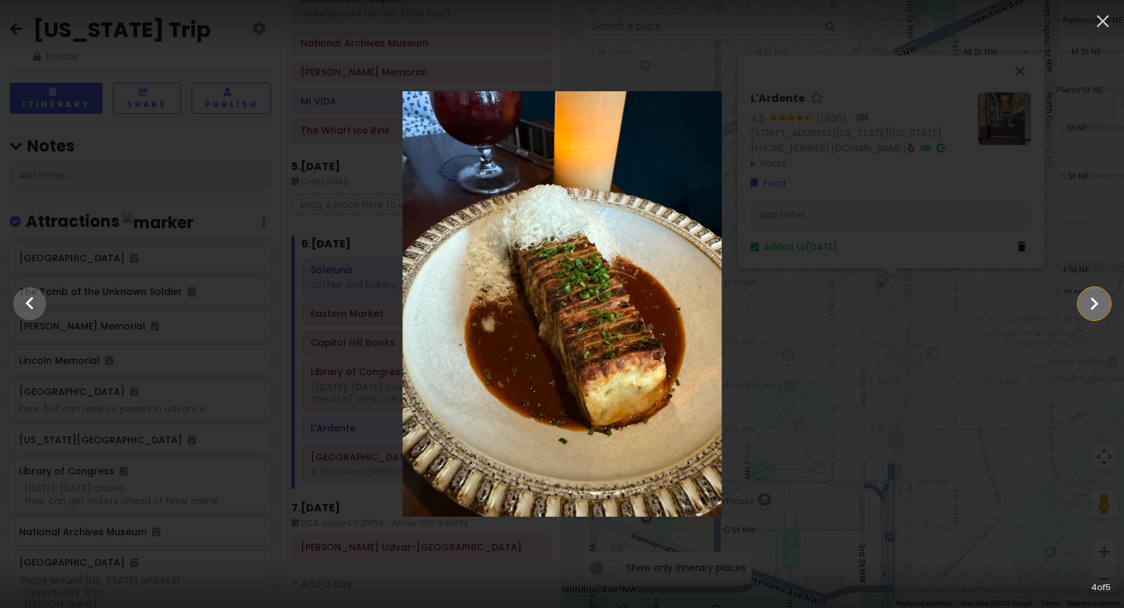
click at [1091, 309] on icon "Show slide 5 of 5" at bounding box center [1095, 303] width 8 height 13
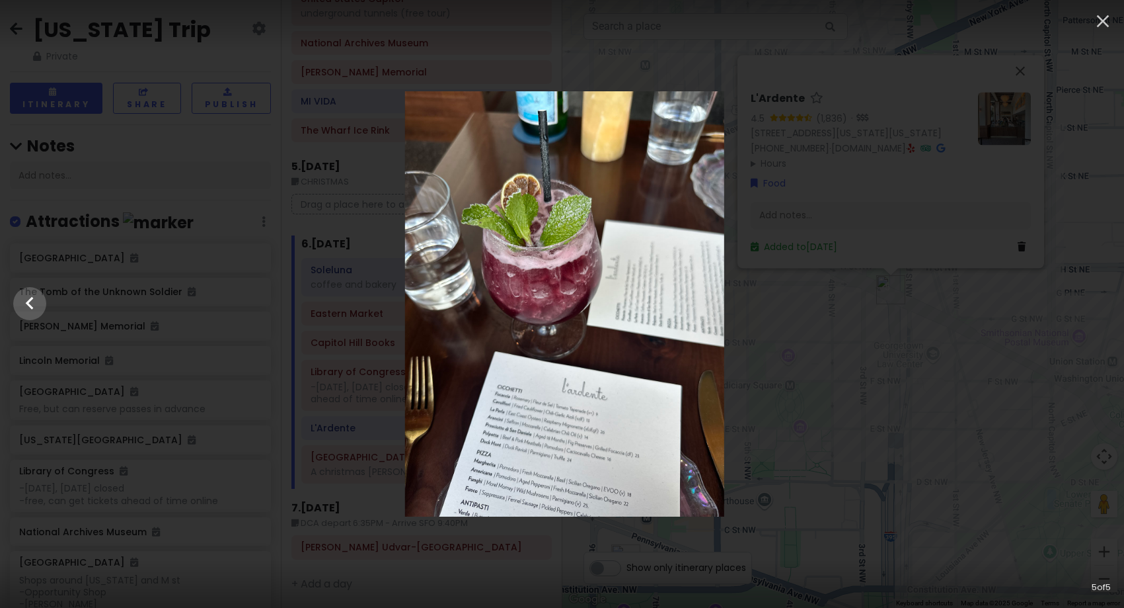
click at [1091, 309] on div at bounding box center [565, 303] width 1124 height 425
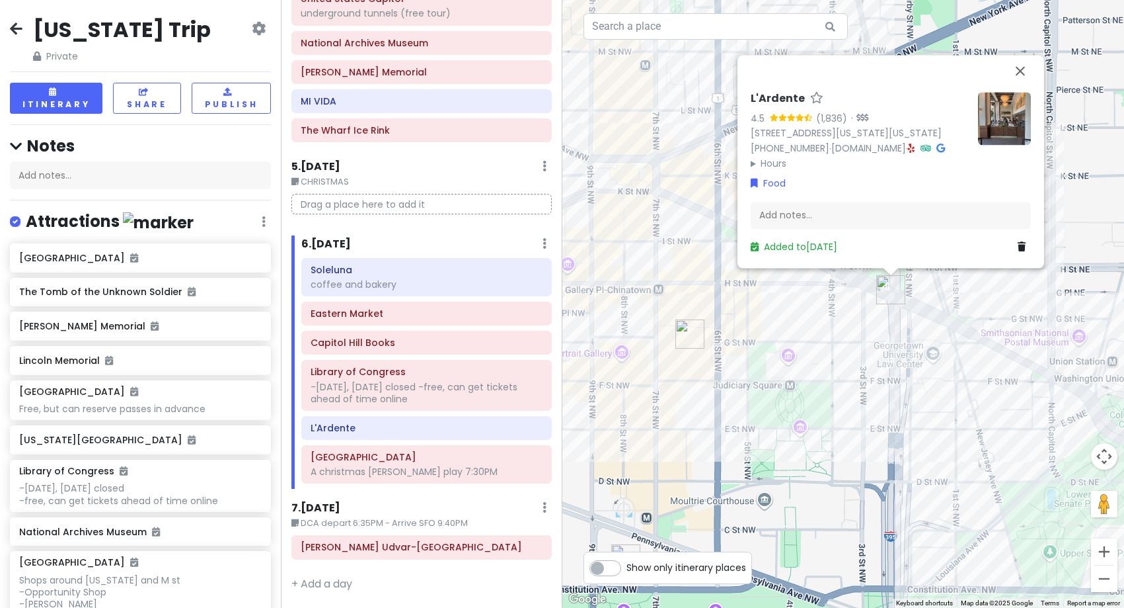
click at [796, 444] on div "L'Ardente 4.5 (1,836) · [STREET_ADDRESS][US_STATE][US_STATE] [PHONE_NUMBER] · […" at bounding box center [844, 304] width 563 height 608
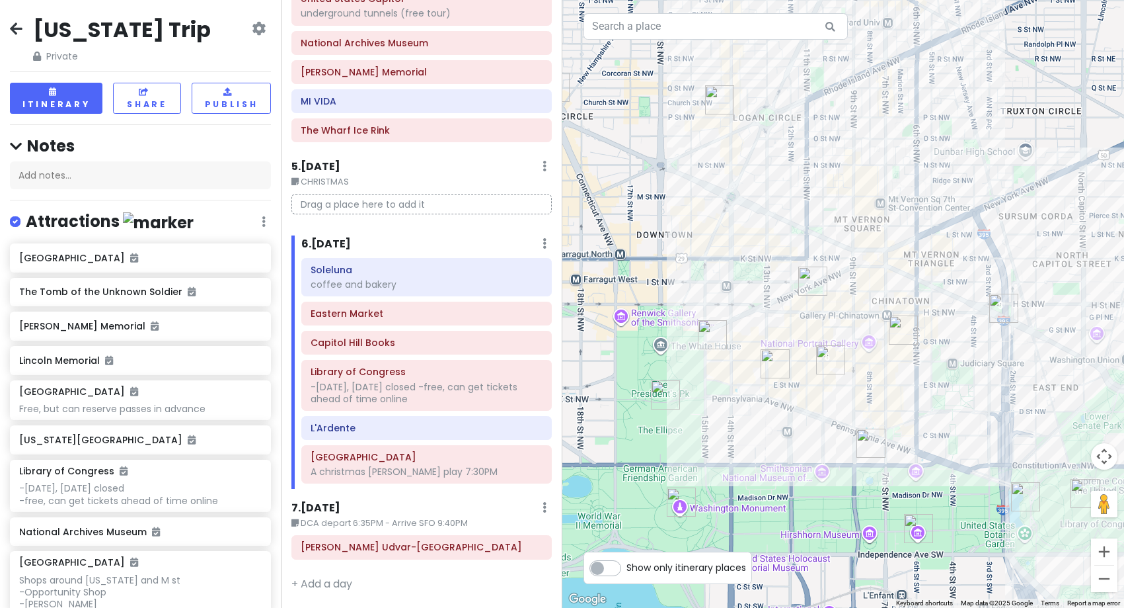
drag, startPoint x: 756, startPoint y: 358, endPoint x: 824, endPoint y: 338, distance: 70.9
click at [824, 338] on div at bounding box center [844, 304] width 563 height 608
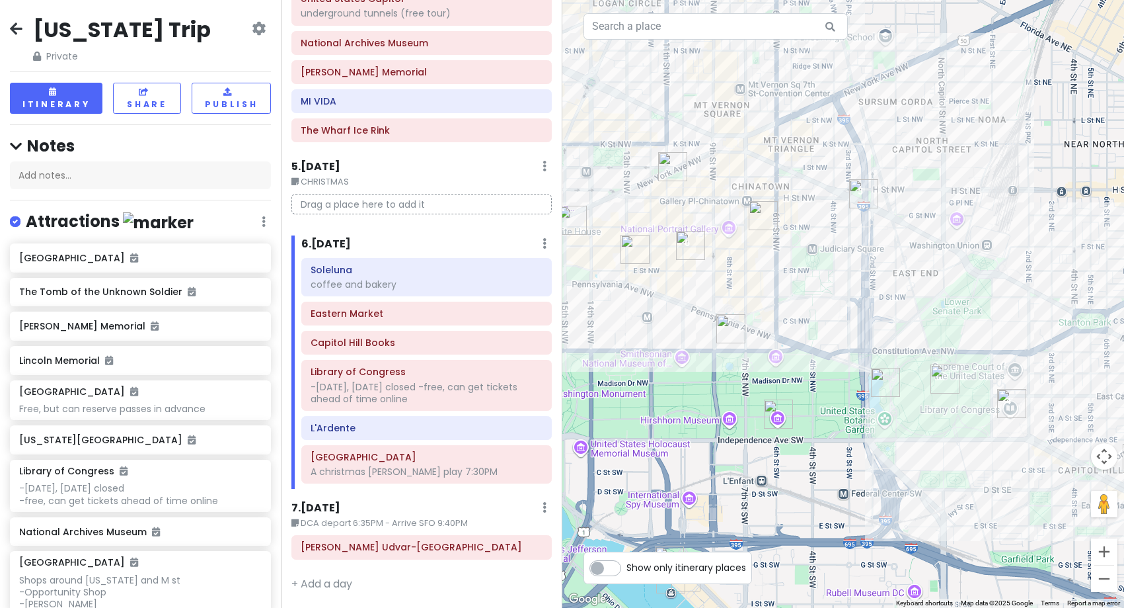
drag, startPoint x: 947, startPoint y: 477, endPoint x: 797, endPoint y: 358, distance: 191.0
click at [797, 358] on div at bounding box center [844, 304] width 563 height 608
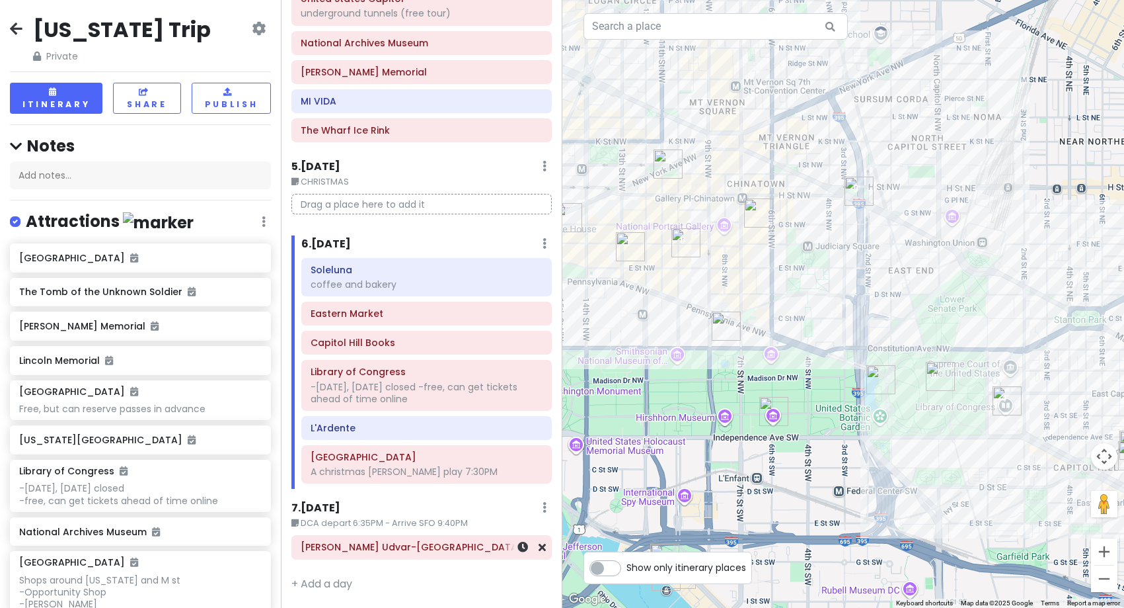
click at [359, 552] on h6 "[PERSON_NAME] Udvar-[GEOGRAPHIC_DATA]" at bounding box center [422, 547] width 242 height 12
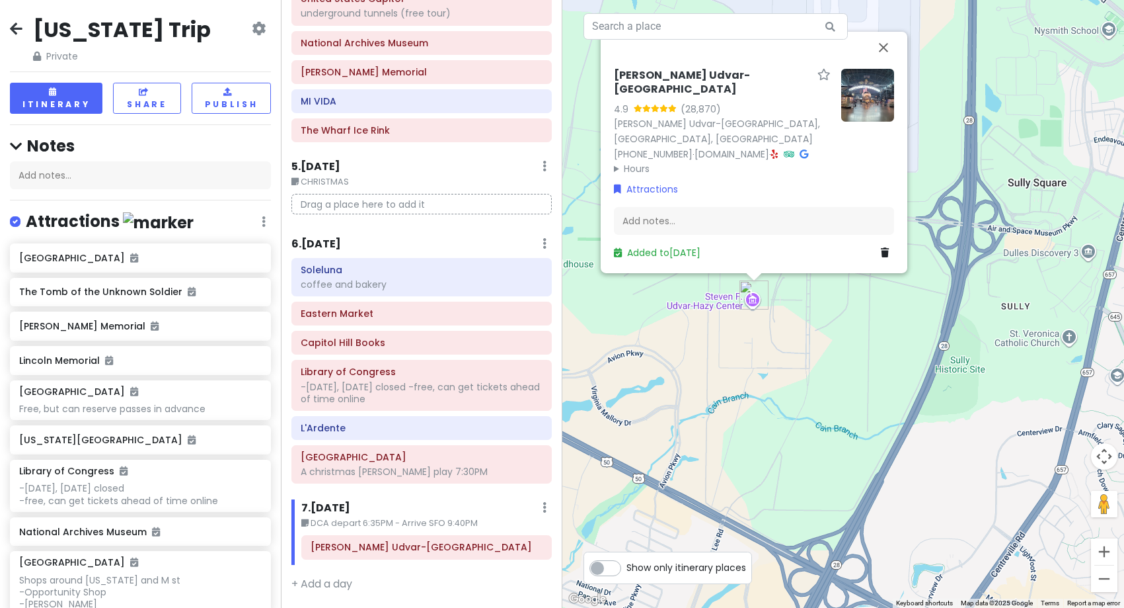
click at [872, 115] on img at bounding box center [868, 94] width 53 height 53
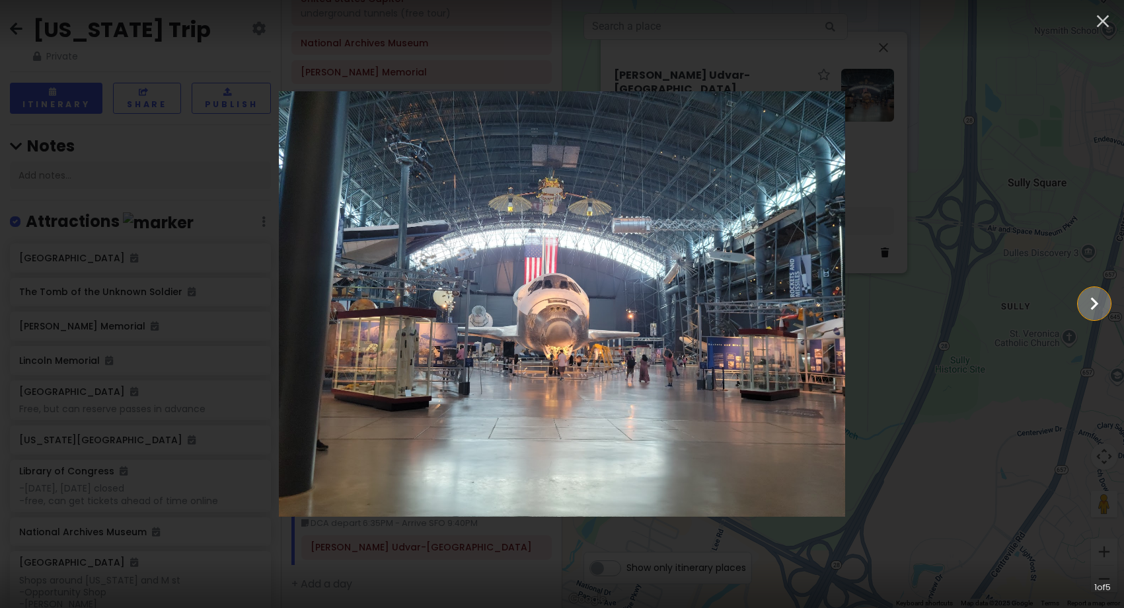
click at [1091, 306] on icon "Show slide 2 of 5" at bounding box center [1094, 304] width 25 height 32
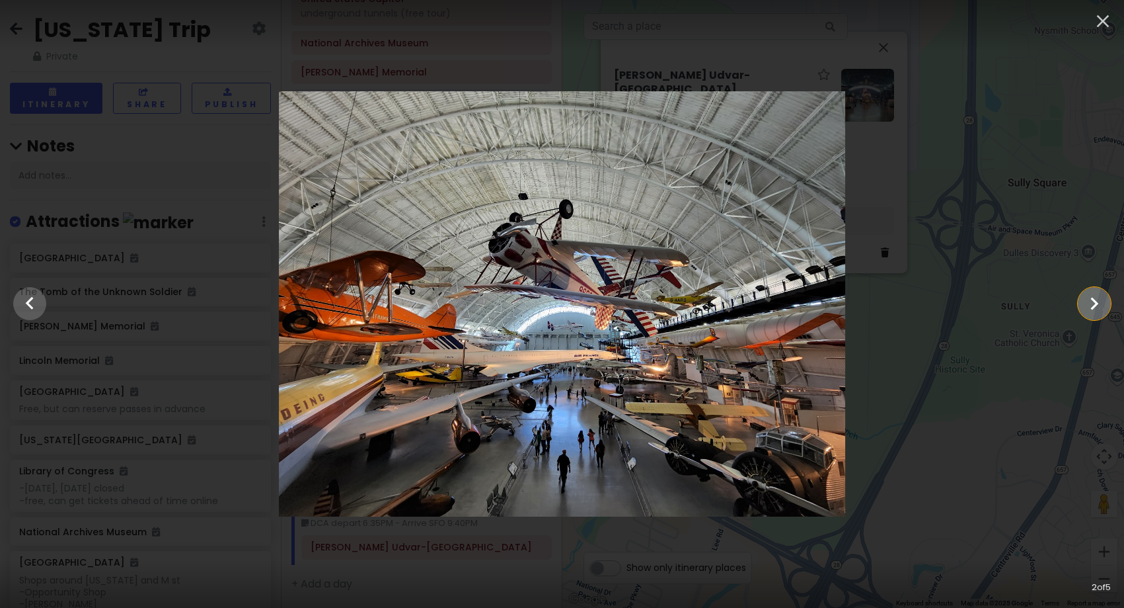
click at [1091, 306] on icon "Show slide 3 of 5" at bounding box center [1094, 304] width 25 height 32
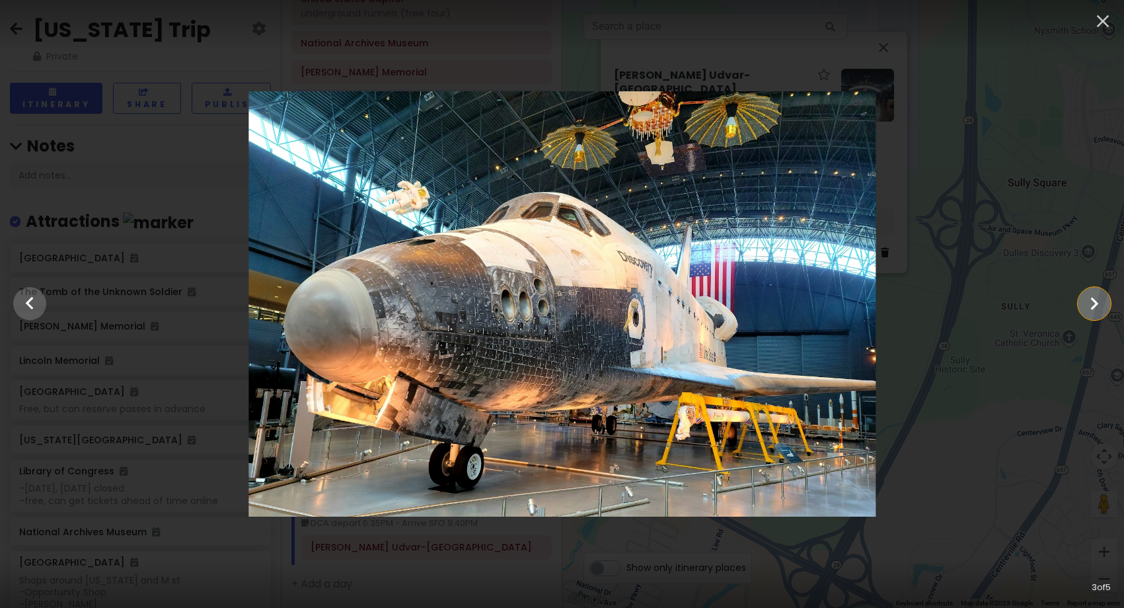
click at [1091, 306] on icon "Show slide 4 of 5" at bounding box center [1094, 304] width 25 height 32
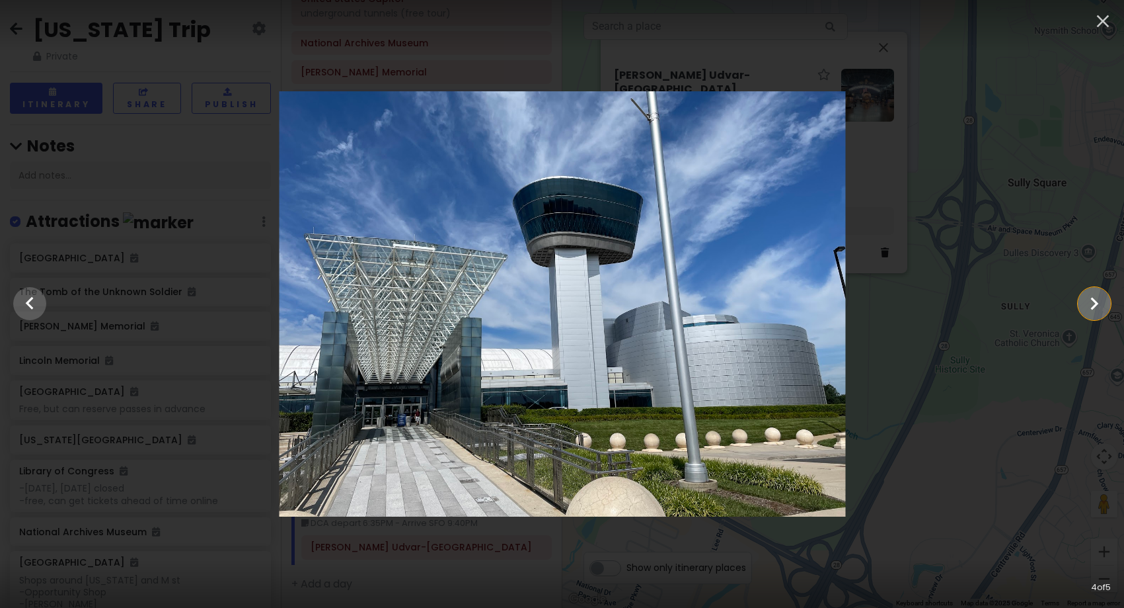
click at [1091, 306] on icon "Show slide 5 of 5" at bounding box center [1094, 304] width 25 height 32
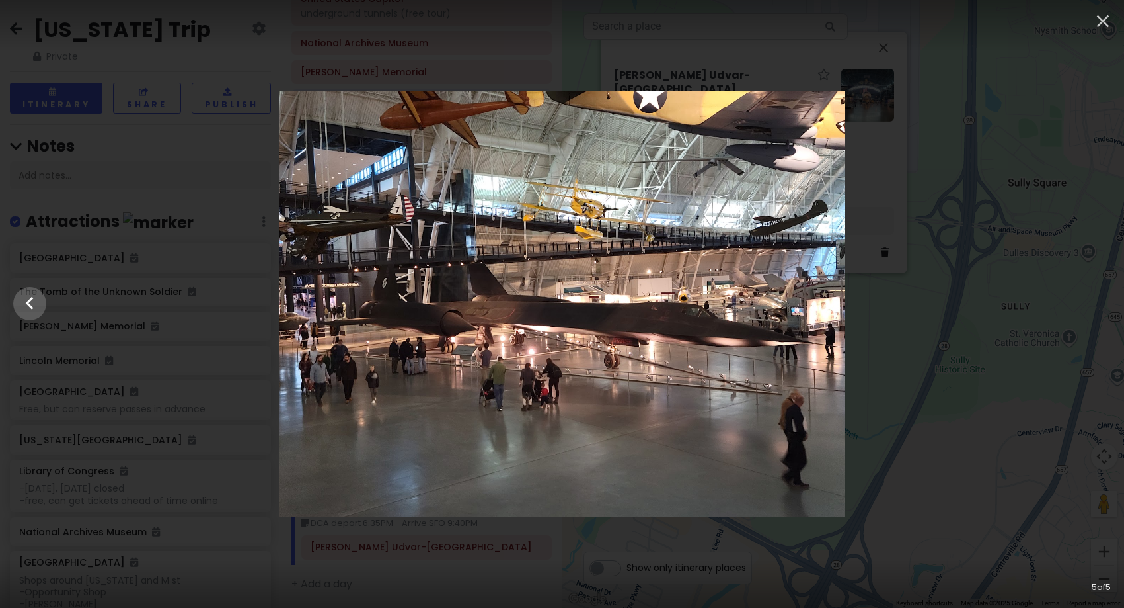
click at [1091, 306] on div at bounding box center [562, 303] width 1124 height 425
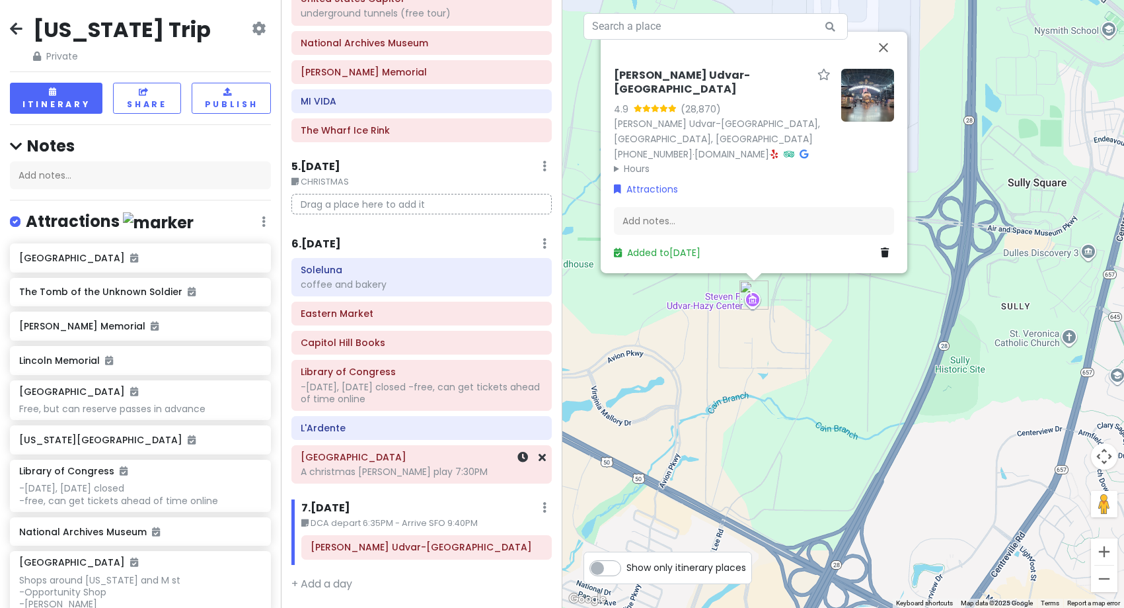
click at [461, 470] on div "A christmas [PERSON_NAME] play 7:30PM" at bounding box center [422, 471] width 242 height 12
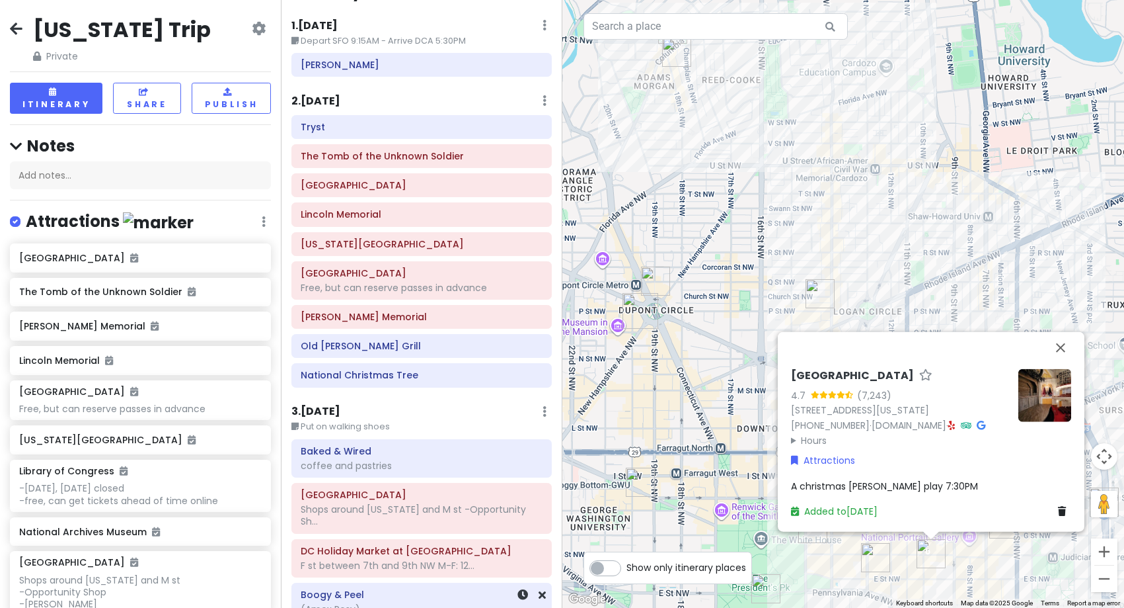
scroll to position [0, 0]
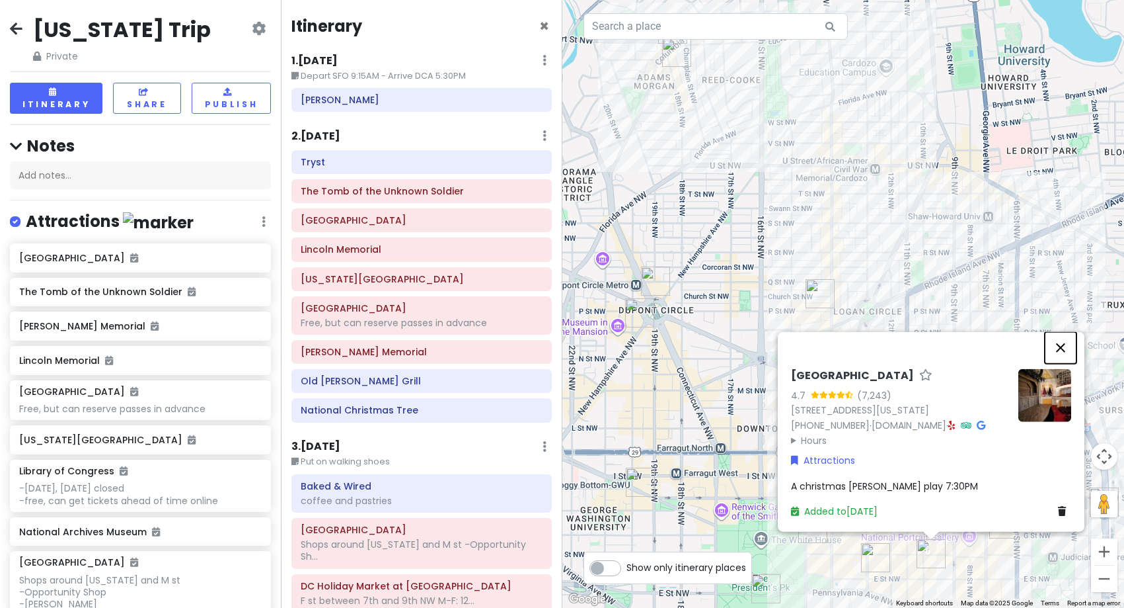
click at [1063, 354] on button "Close" at bounding box center [1061, 347] width 32 height 32
